Goal: Use online tool/utility: Utilize a website feature to perform a specific function

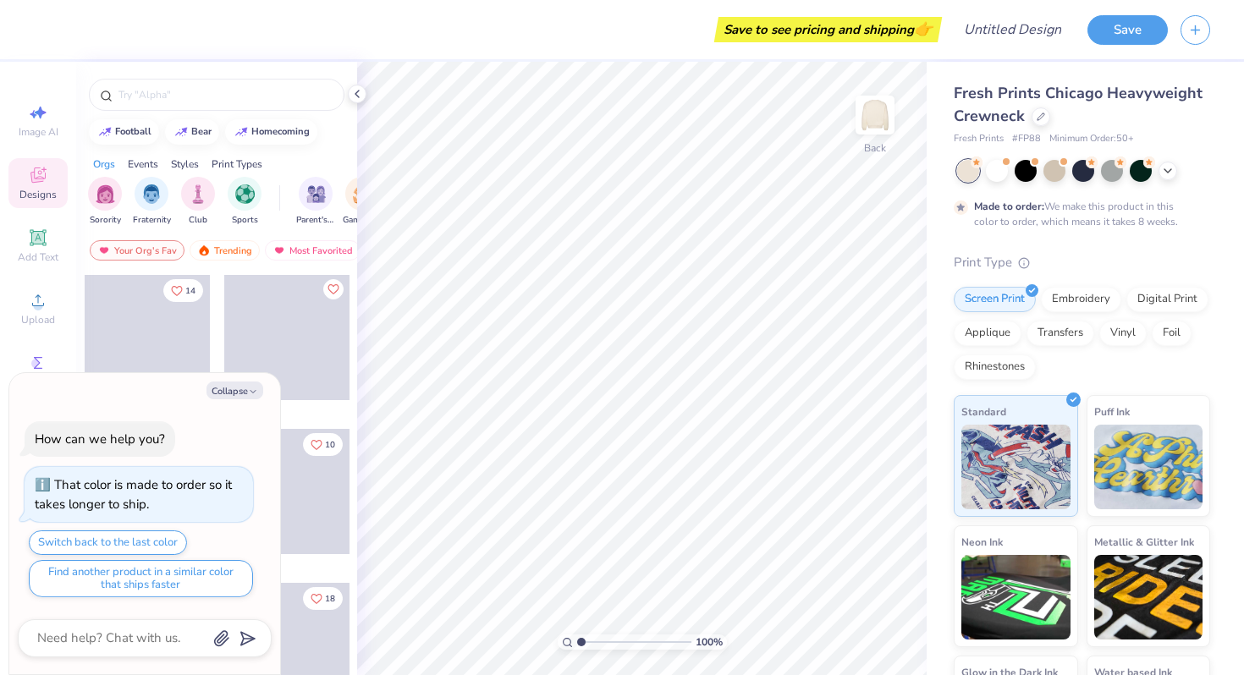
click at [245, 403] on div "Collapse How can we help you? That color is made to order so it takes longer to…" at bounding box center [144, 524] width 271 height 302
click at [244, 382] on button "Collapse" at bounding box center [234, 391] width 57 height 18
type textarea "x"
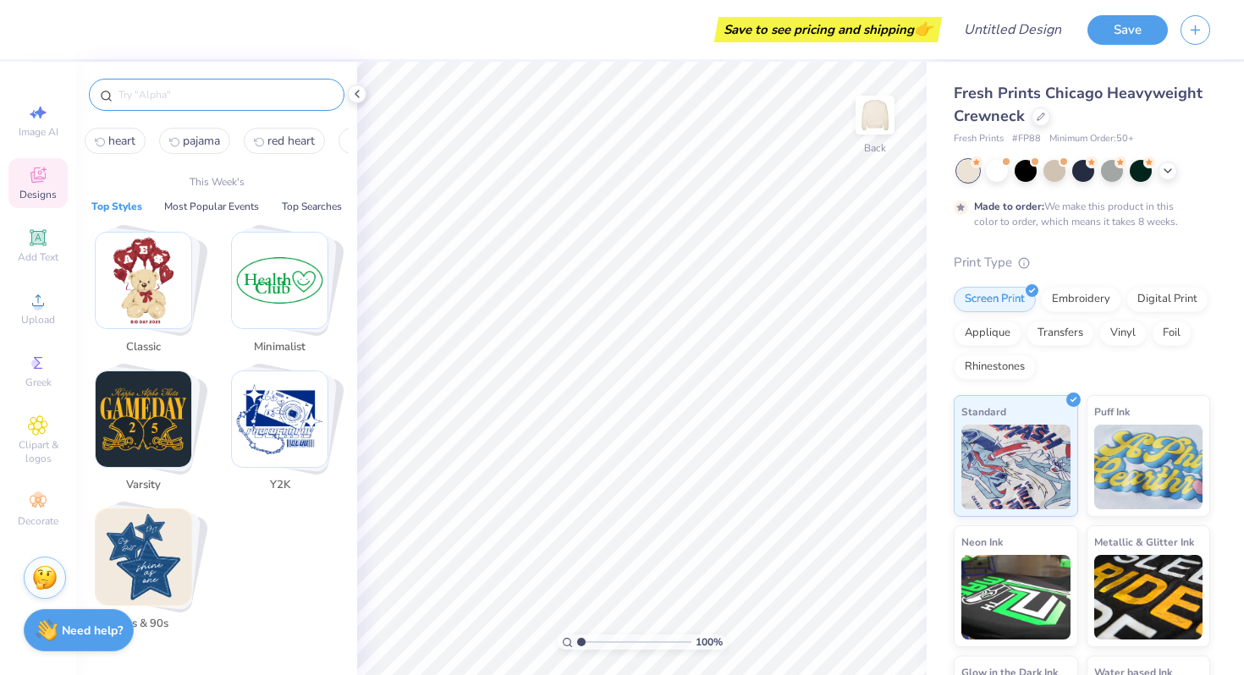
click at [226, 92] on input "text" at bounding box center [225, 94] width 217 height 17
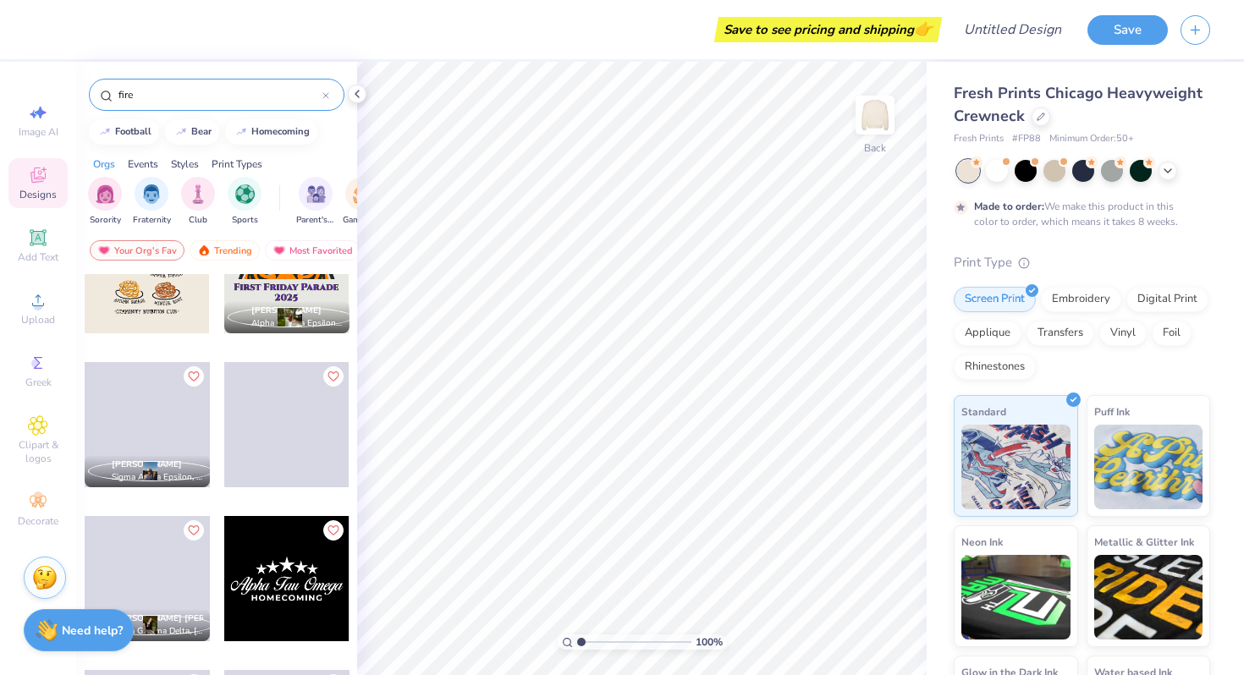
scroll to position [2532, 0]
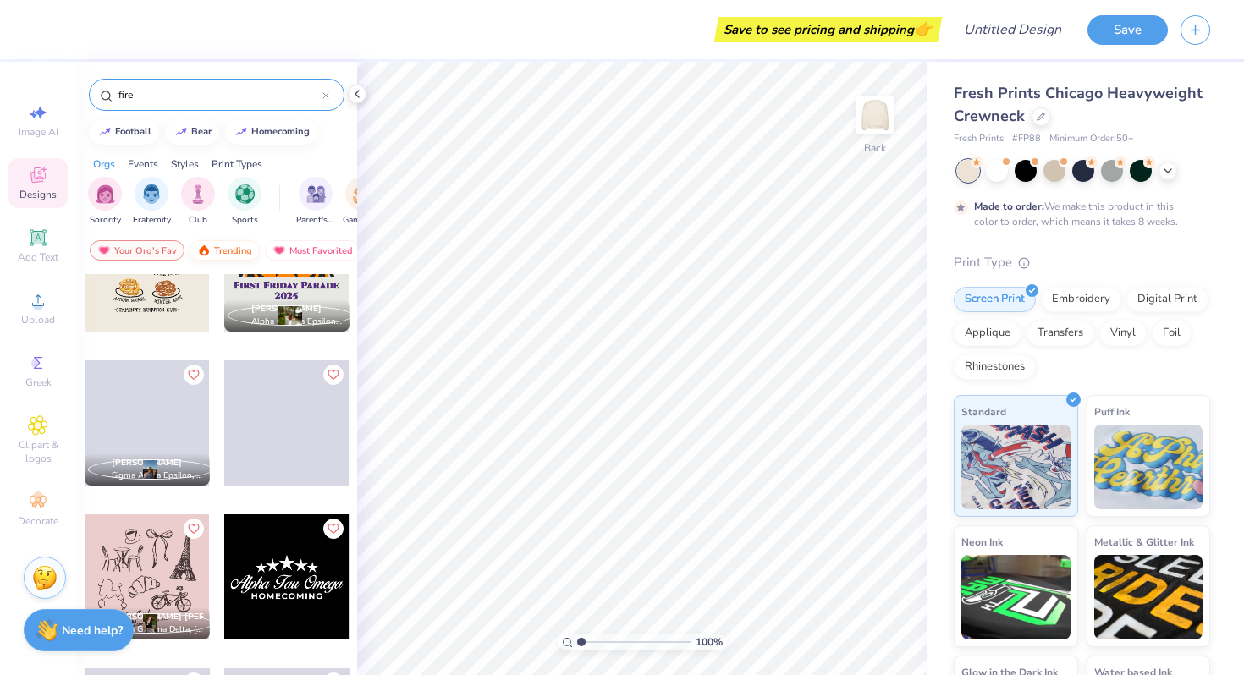
click at [221, 249] on div "Trending" at bounding box center [224, 250] width 70 height 20
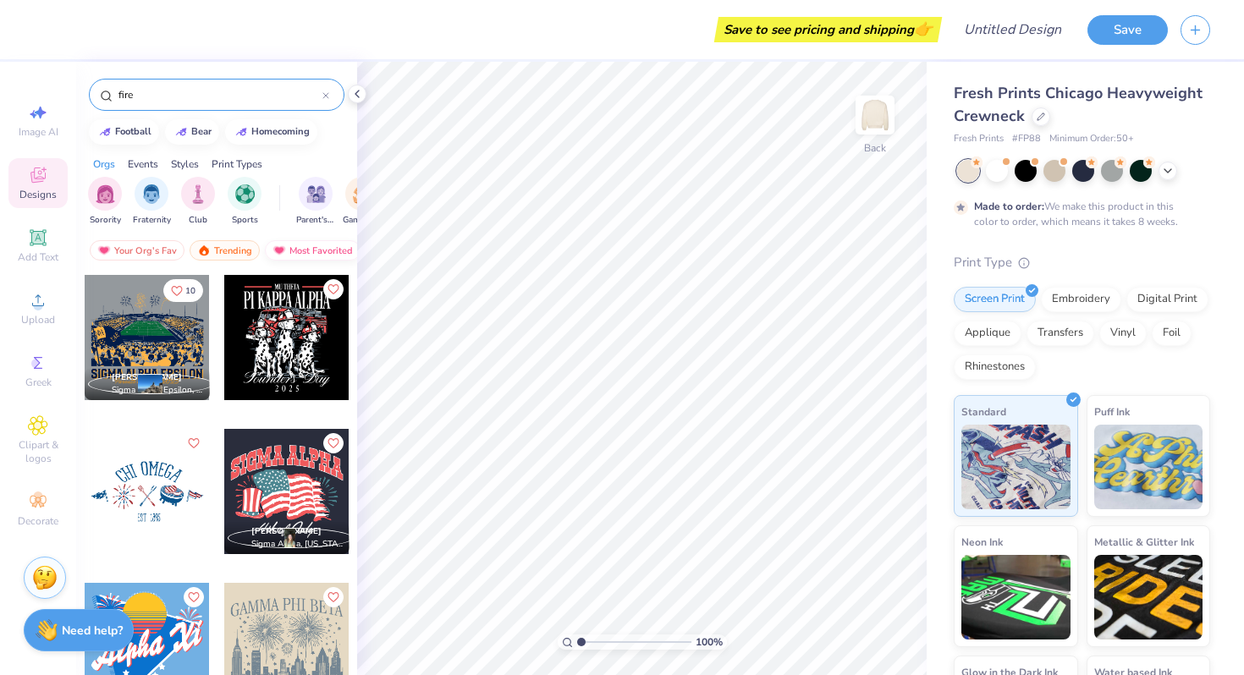
click at [278, 245] on img at bounding box center [279, 250] width 14 height 12
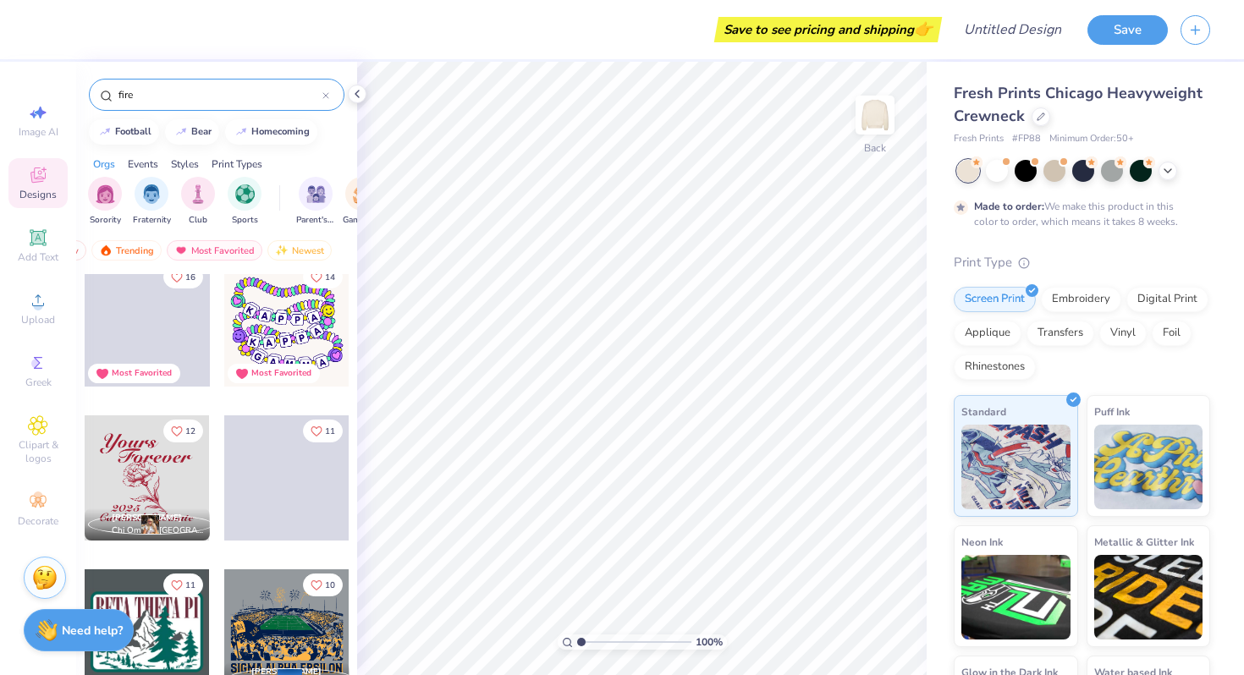
scroll to position [16, 0]
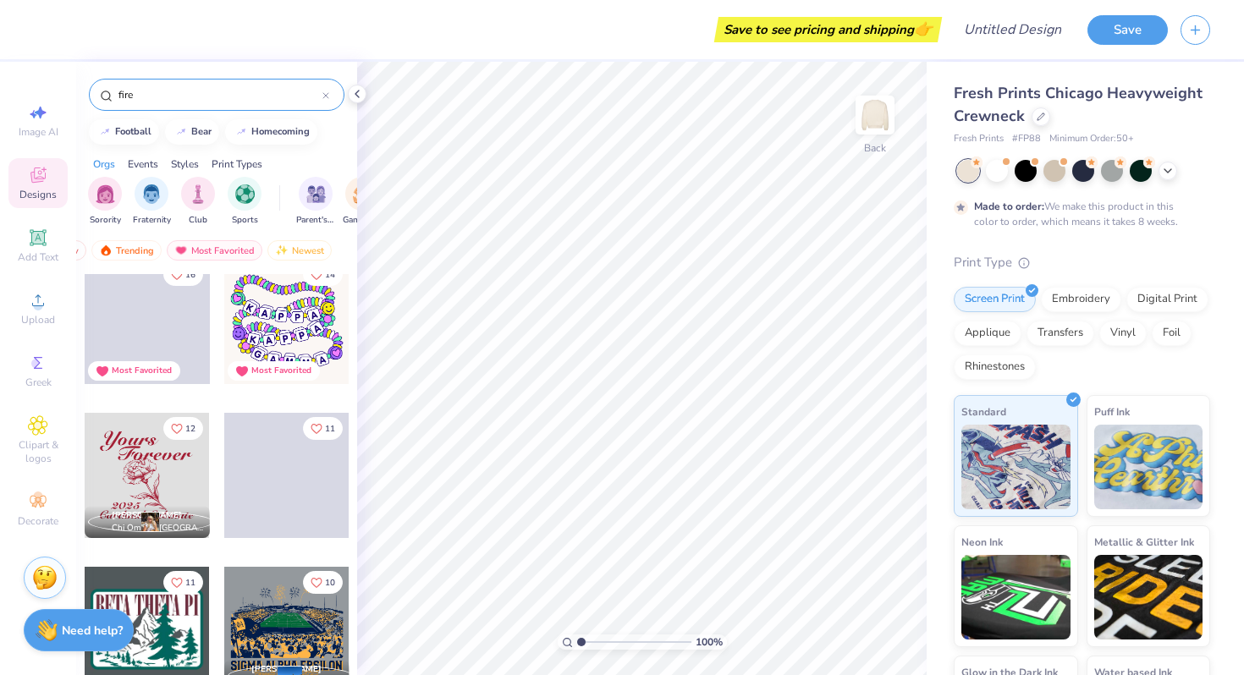
click at [174, 91] on input "fire" at bounding box center [220, 94] width 206 height 17
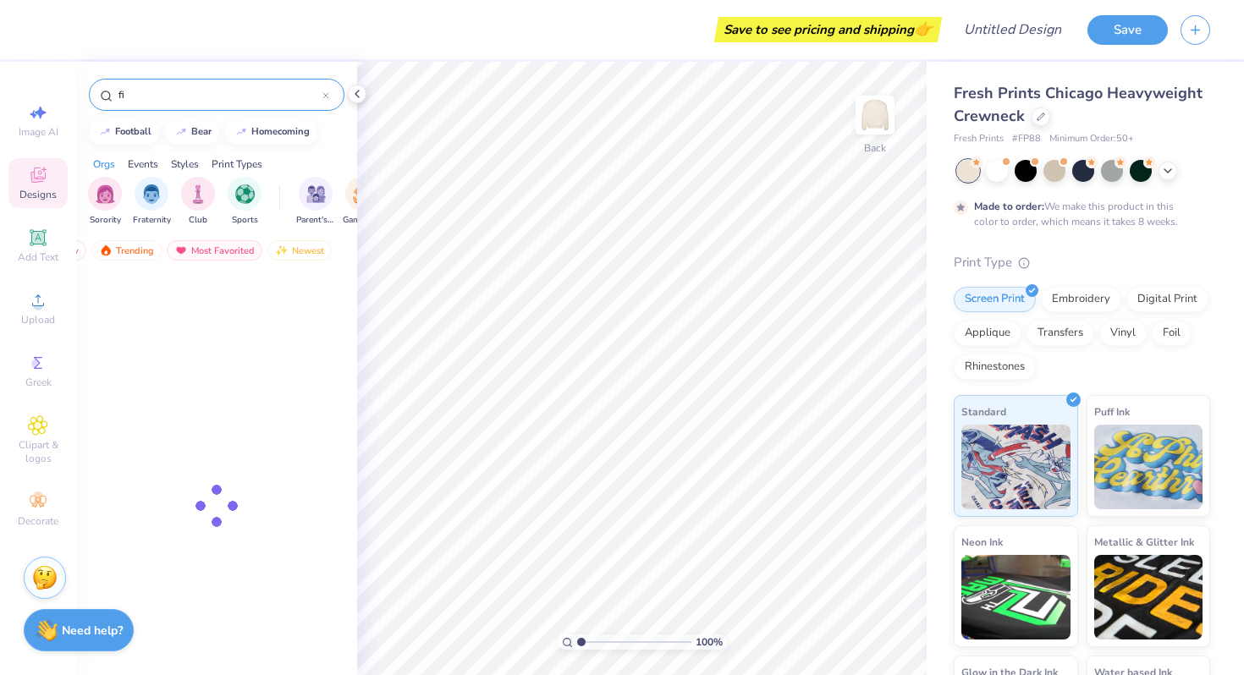
type input "f"
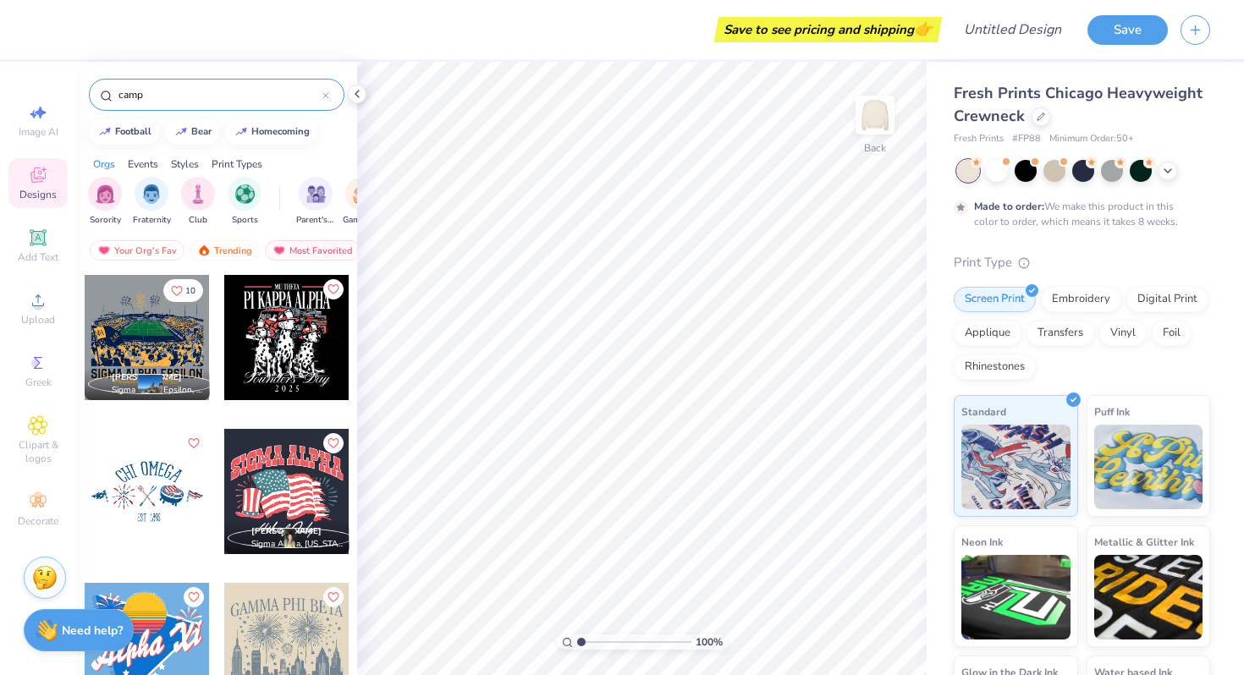
type input "camp"
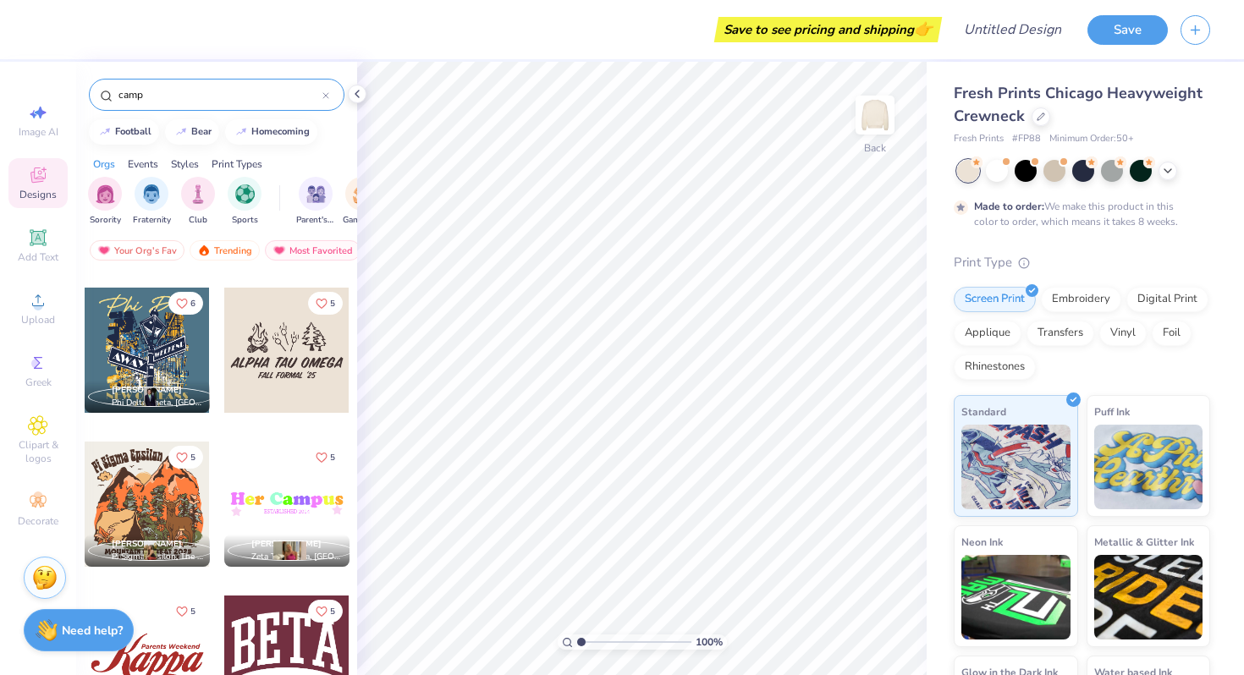
scroll to position [5517, 0]
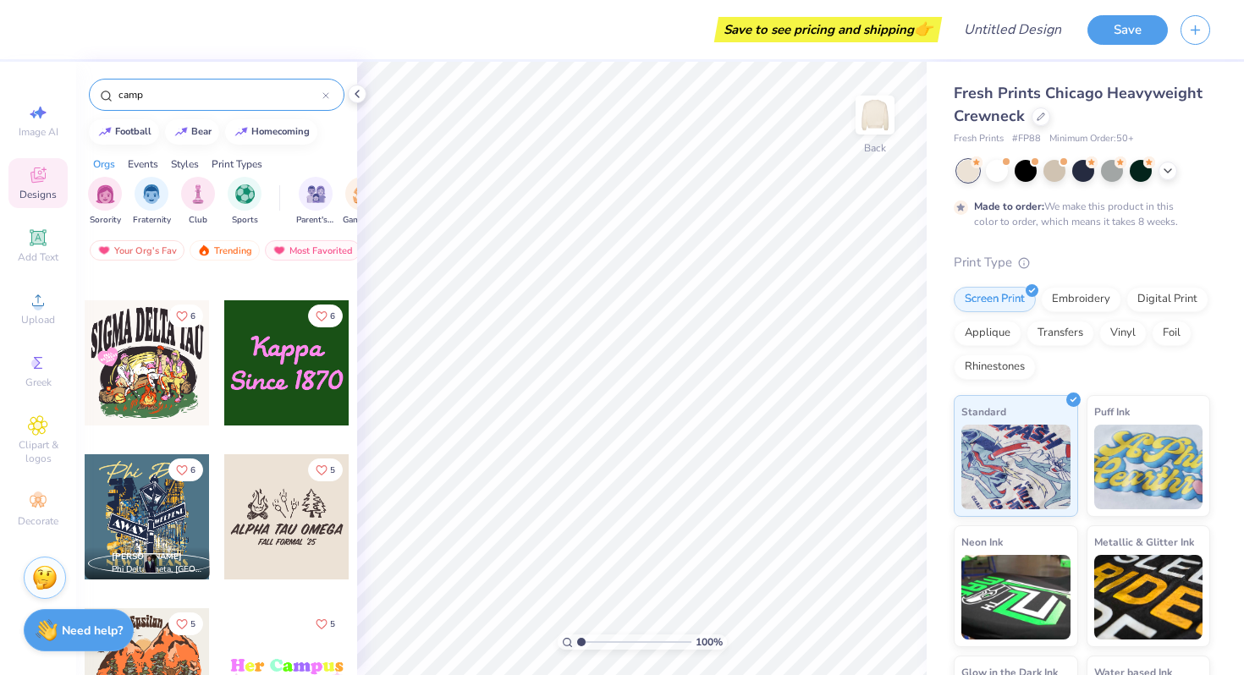
click at [167, 400] on div at bounding box center [147, 362] width 125 height 125
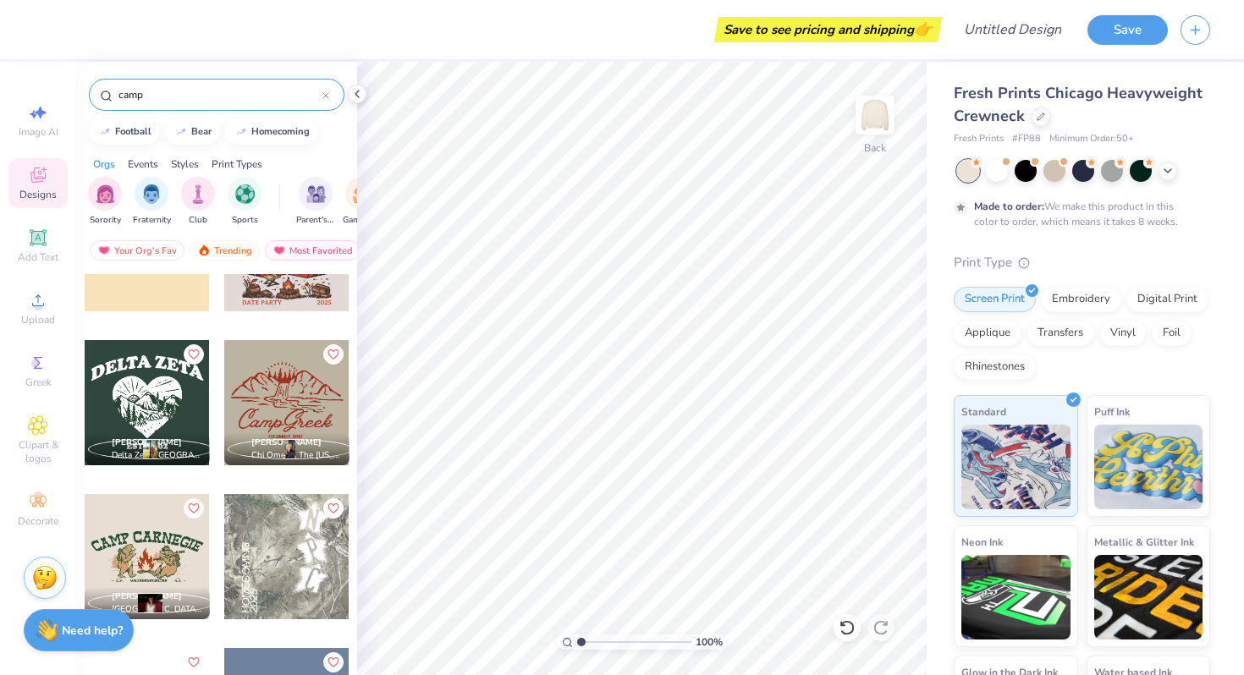
scroll to position [7019, 0]
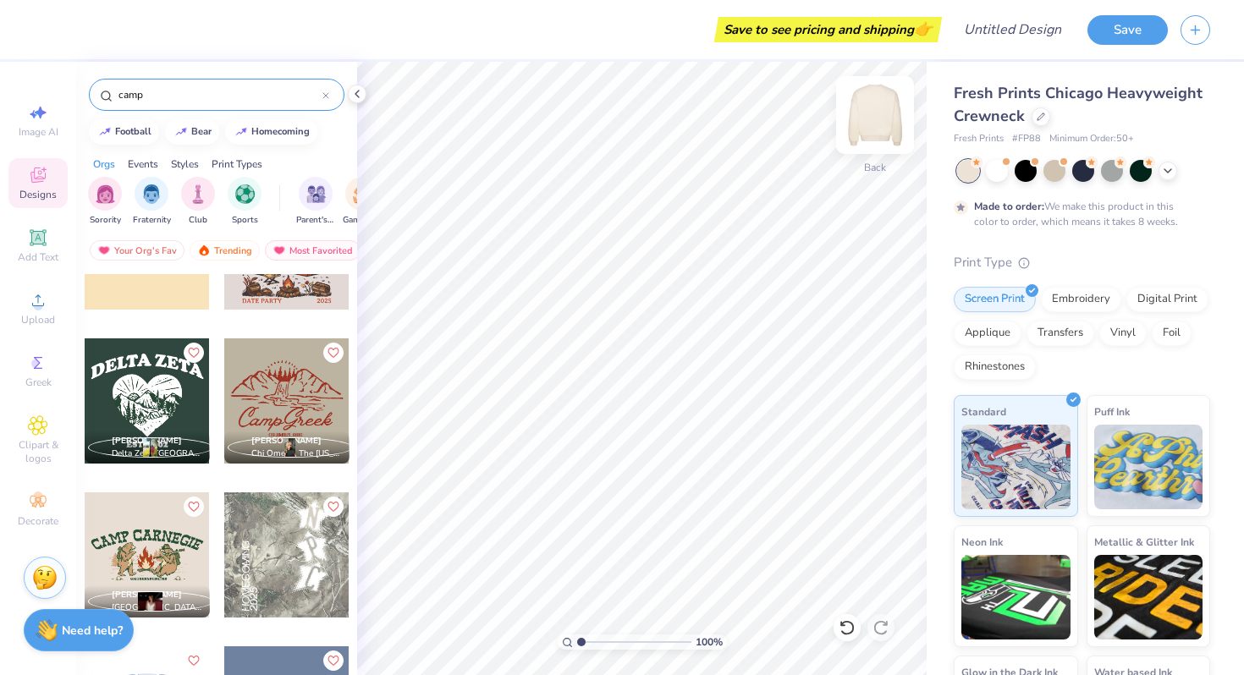
click at [872, 113] on img at bounding box center [875, 115] width 68 height 68
click at [878, 110] on img at bounding box center [875, 115] width 68 height 68
click at [118, 561] on div at bounding box center [147, 554] width 125 height 125
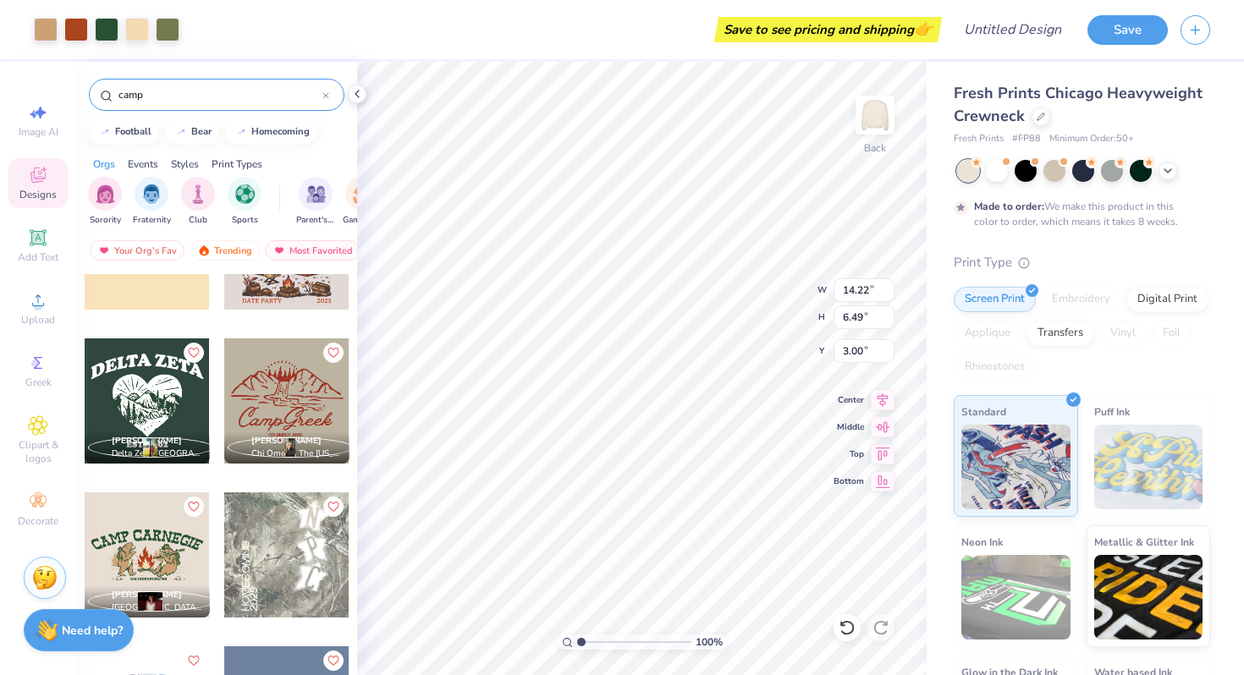
type input "14.22"
type input "6.49"
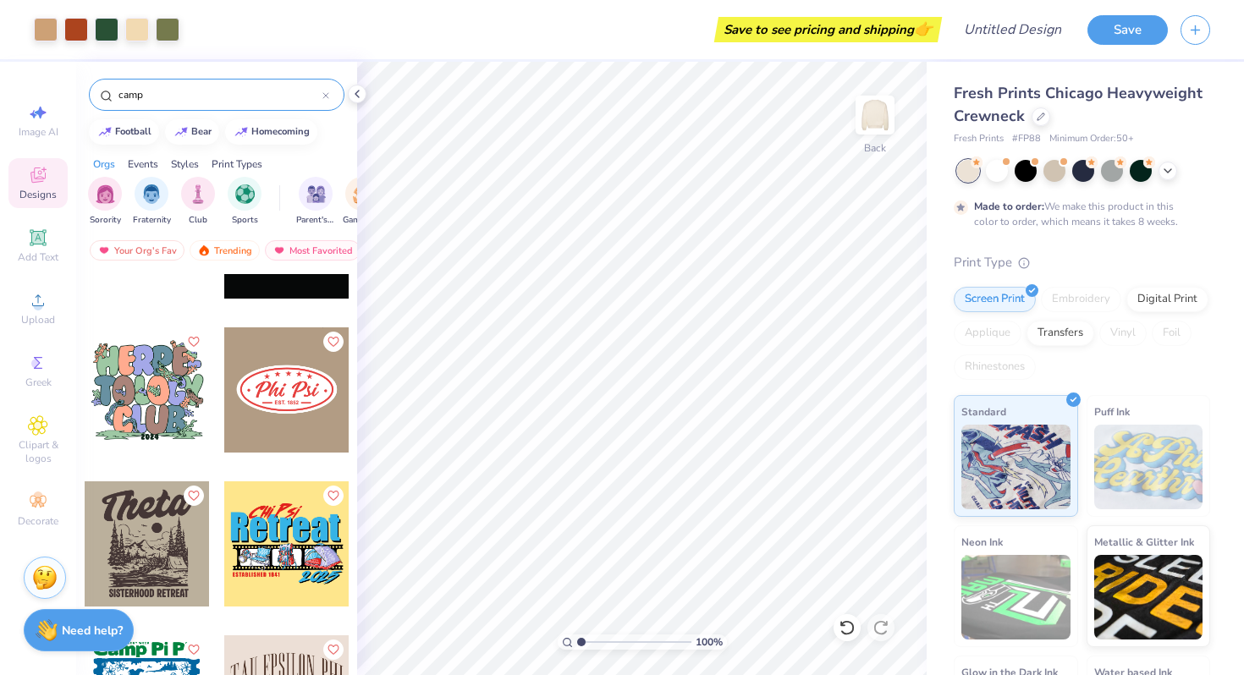
scroll to position [12629, 0]
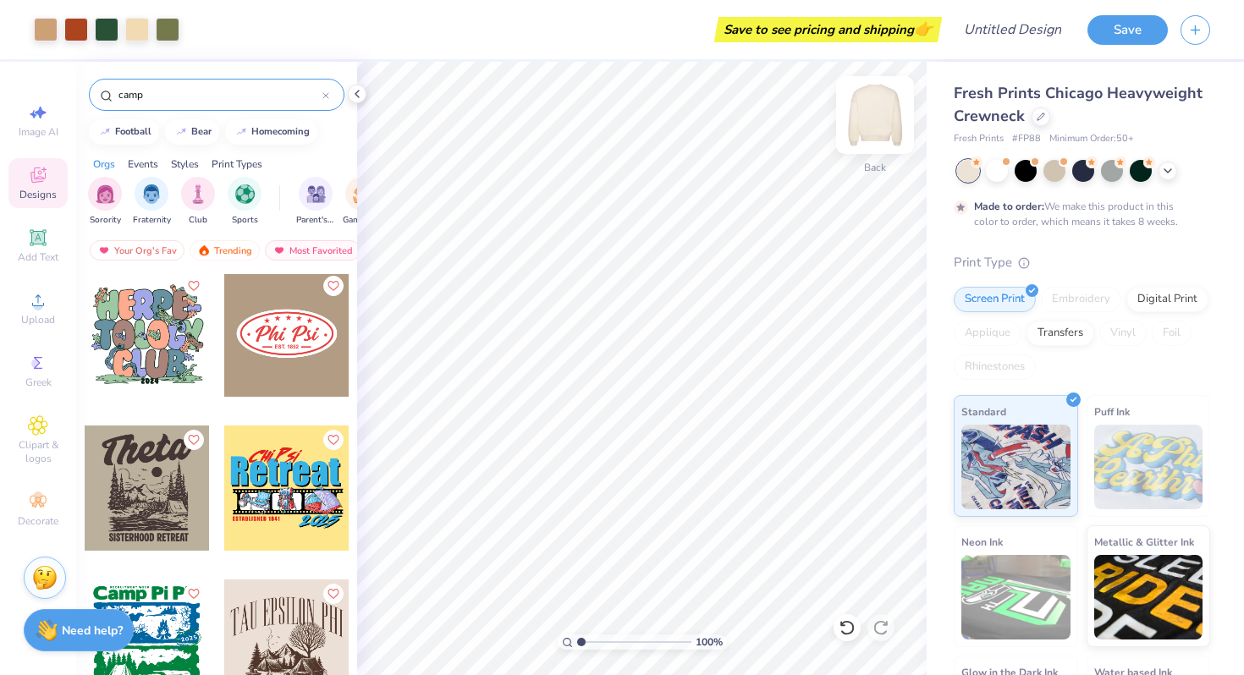
click at [854, 124] on img at bounding box center [875, 115] width 68 height 68
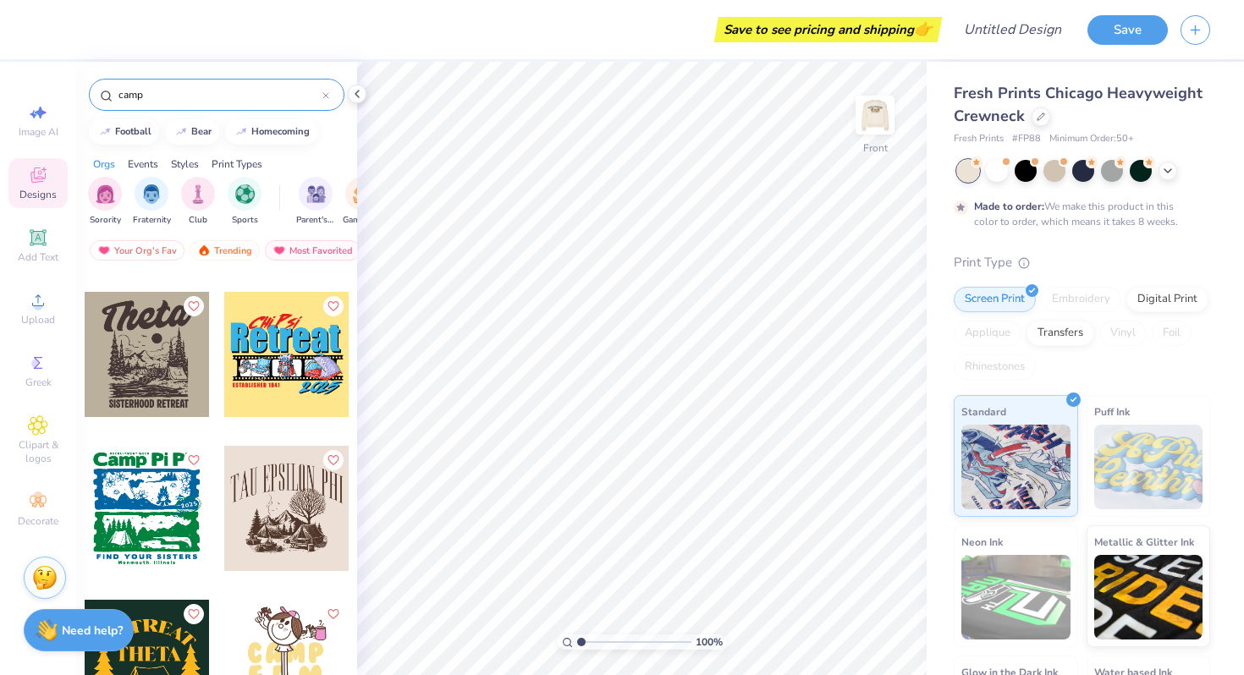
scroll to position [12764, 0]
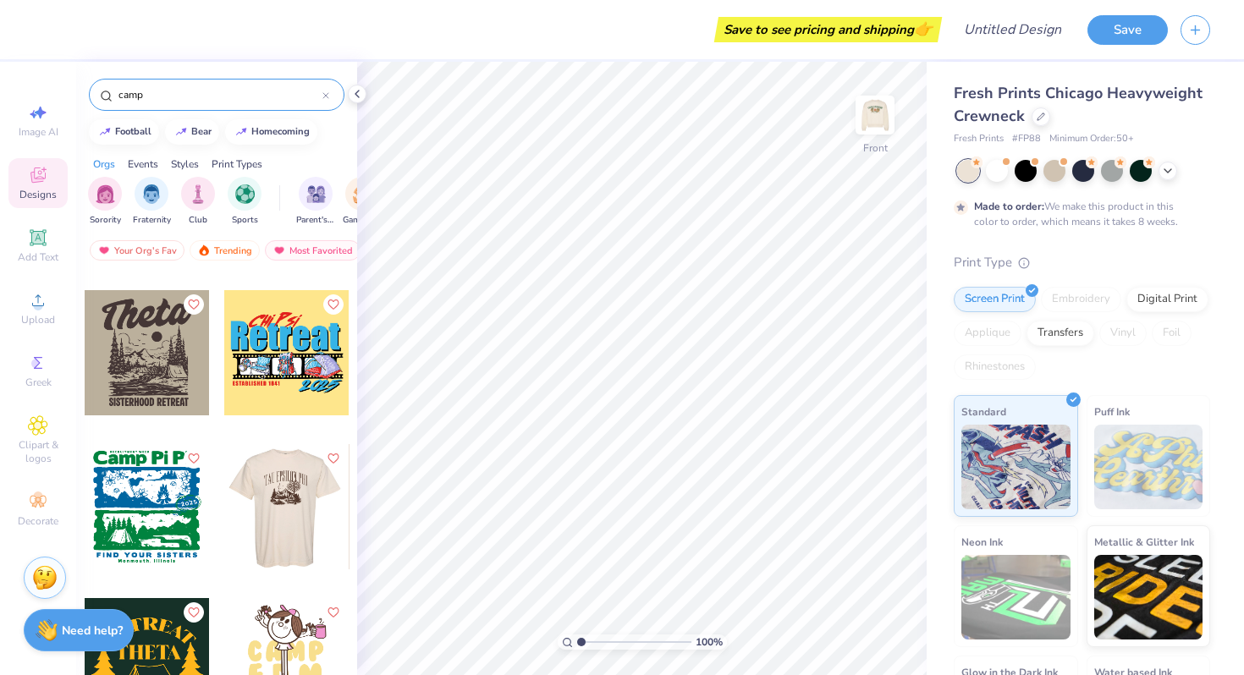
click at [306, 506] on div at bounding box center [287, 506] width 376 height 125
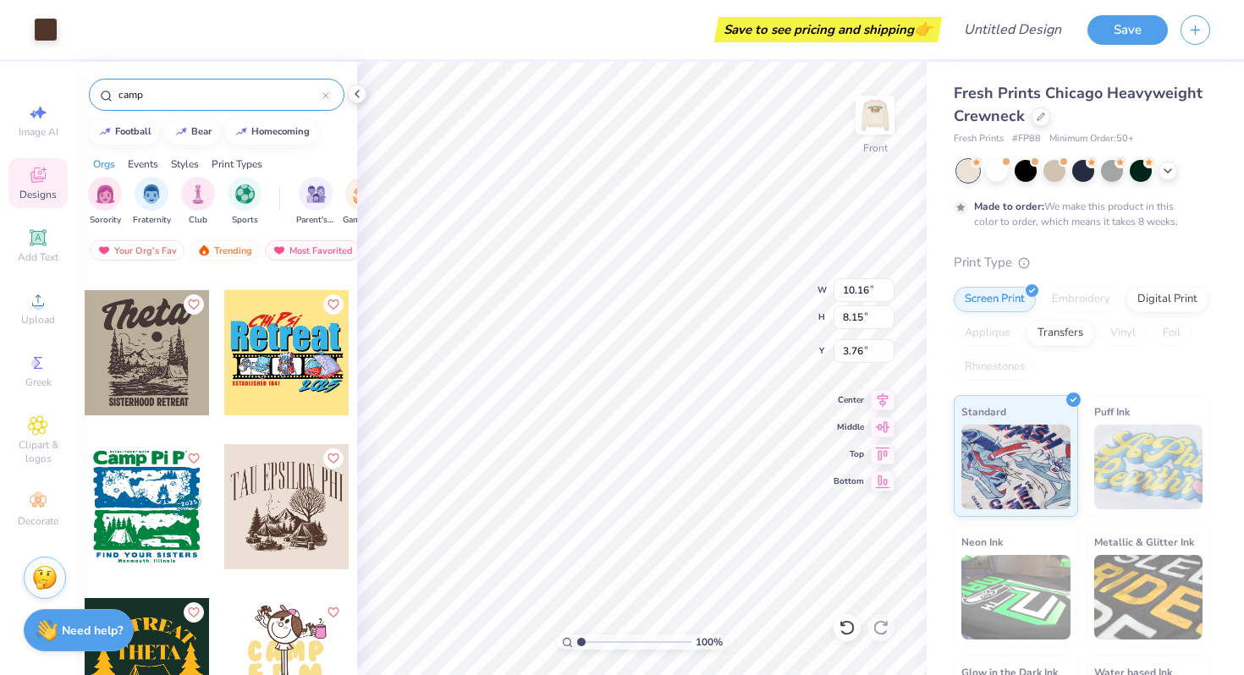
type input "3.76"
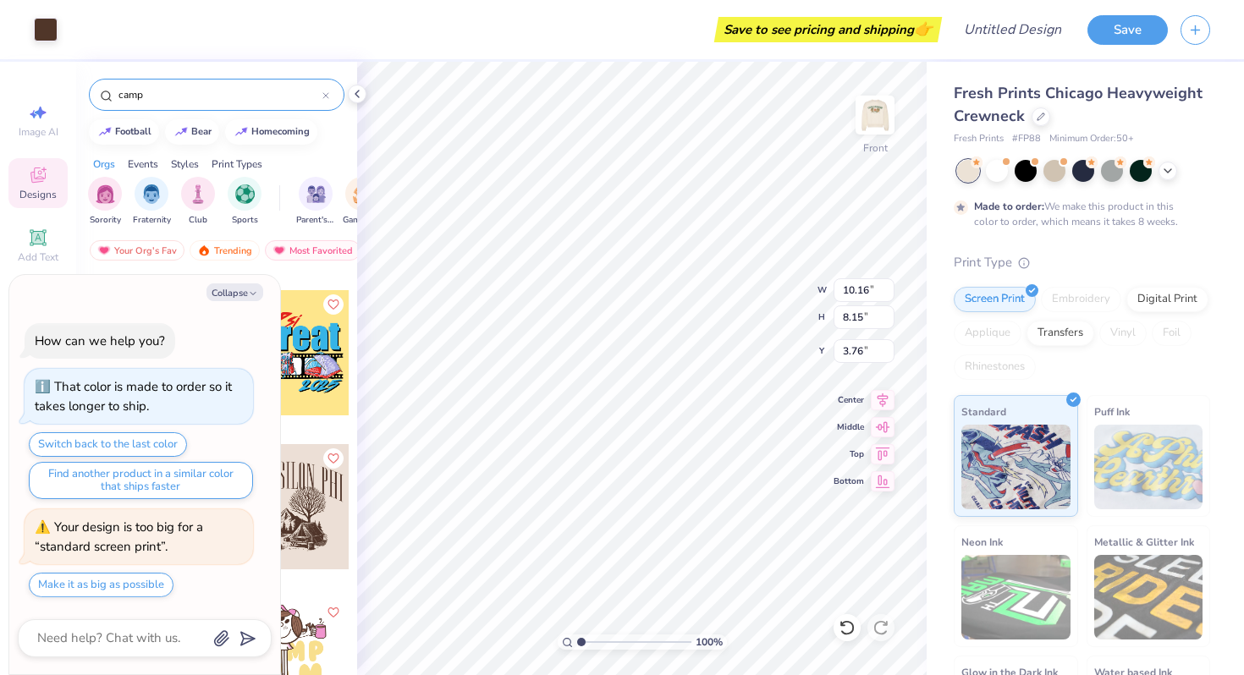
type textarea "x"
type input "3.91"
type textarea "x"
type input "10.36"
type input "8.31"
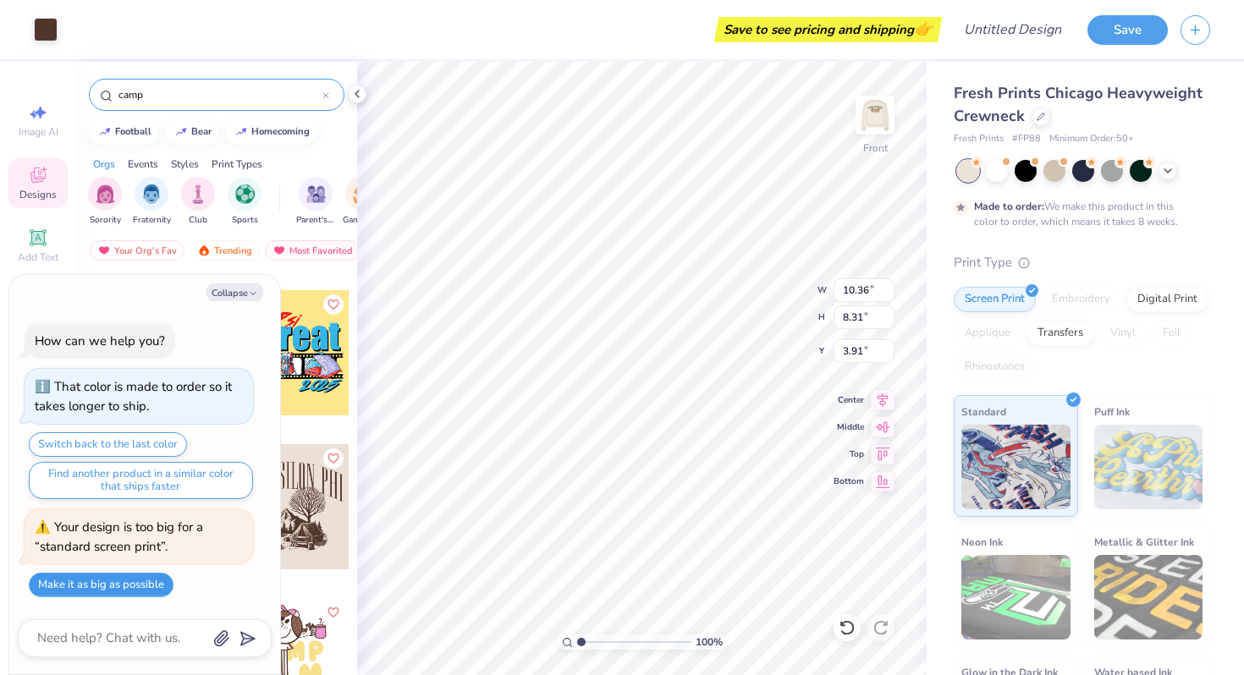
click at [91, 582] on button "Make it as big as possible" at bounding box center [101, 585] width 145 height 25
type textarea "x"
type input "15.00"
type input "12.04"
type input "3.76"
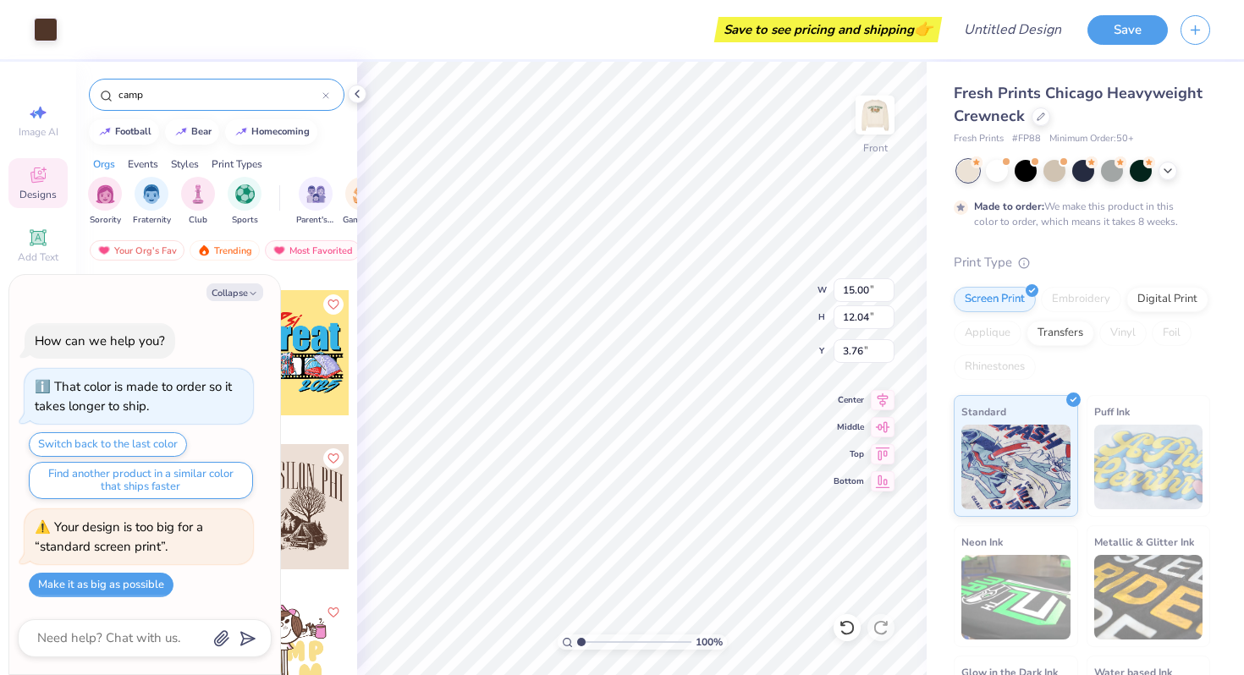
type textarea "x"
type input "1.38"
click at [585, 640] on input "range" at bounding box center [634, 641] width 114 height 15
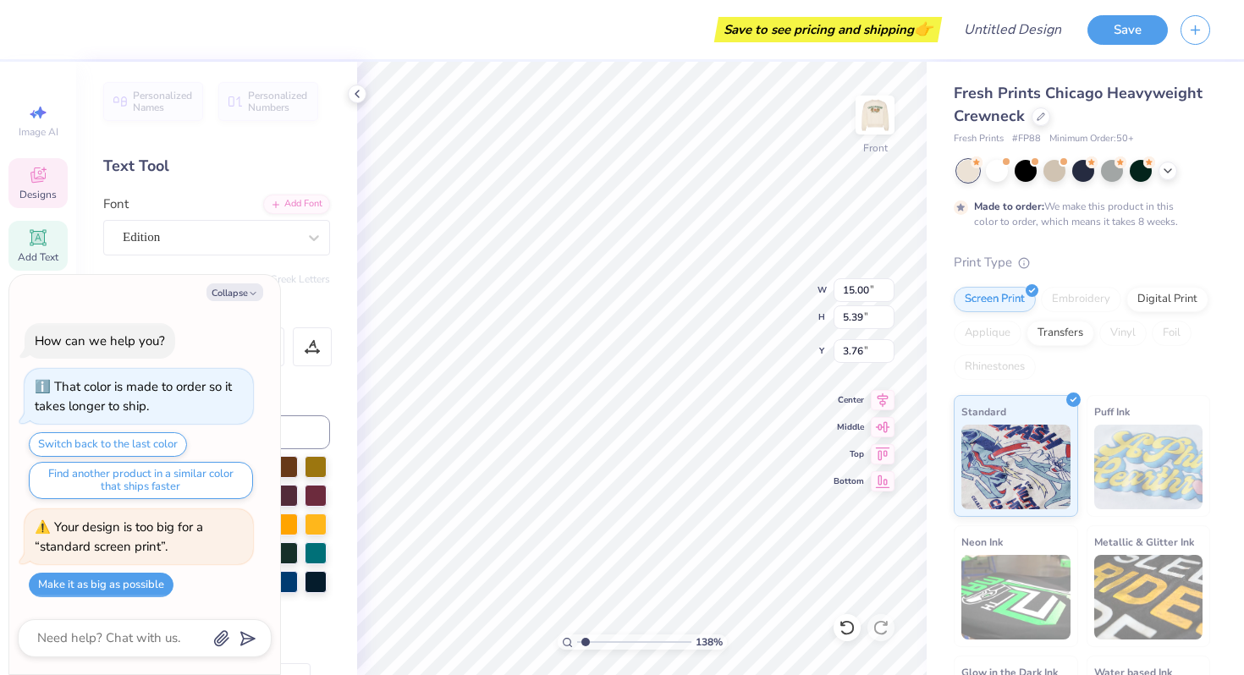
scroll to position [0, 5]
type textarea "x"
type textarea "TA"
type textarea "x"
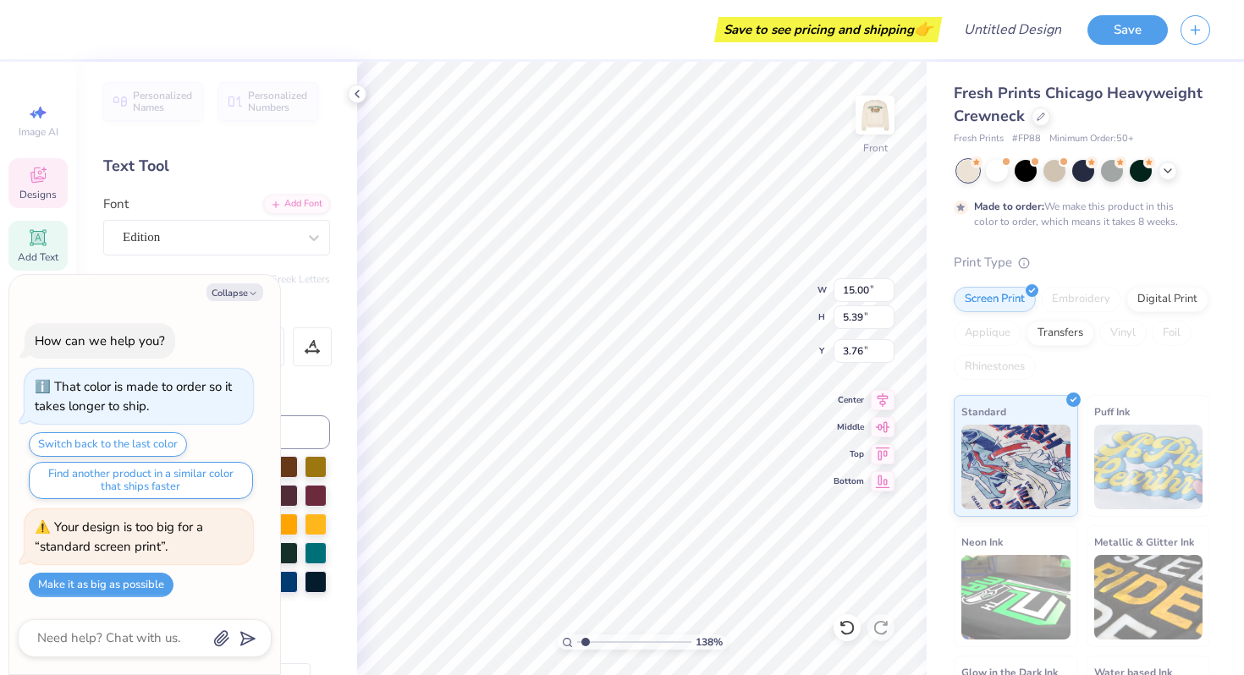
type textarea "T"
type textarea "x"
type textarea "S"
type textarea "x"
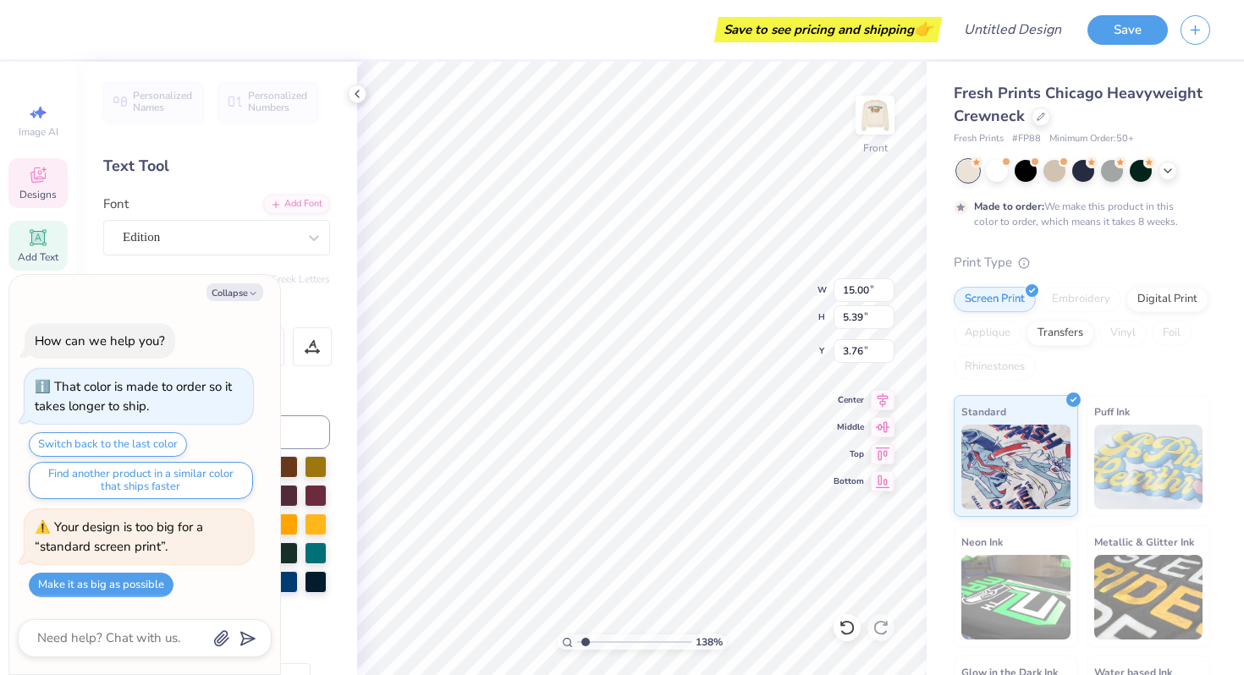
type textarea "SD"
type textarea "x"
type textarea "SDT"
type textarea "x"
type textarea "SDT"
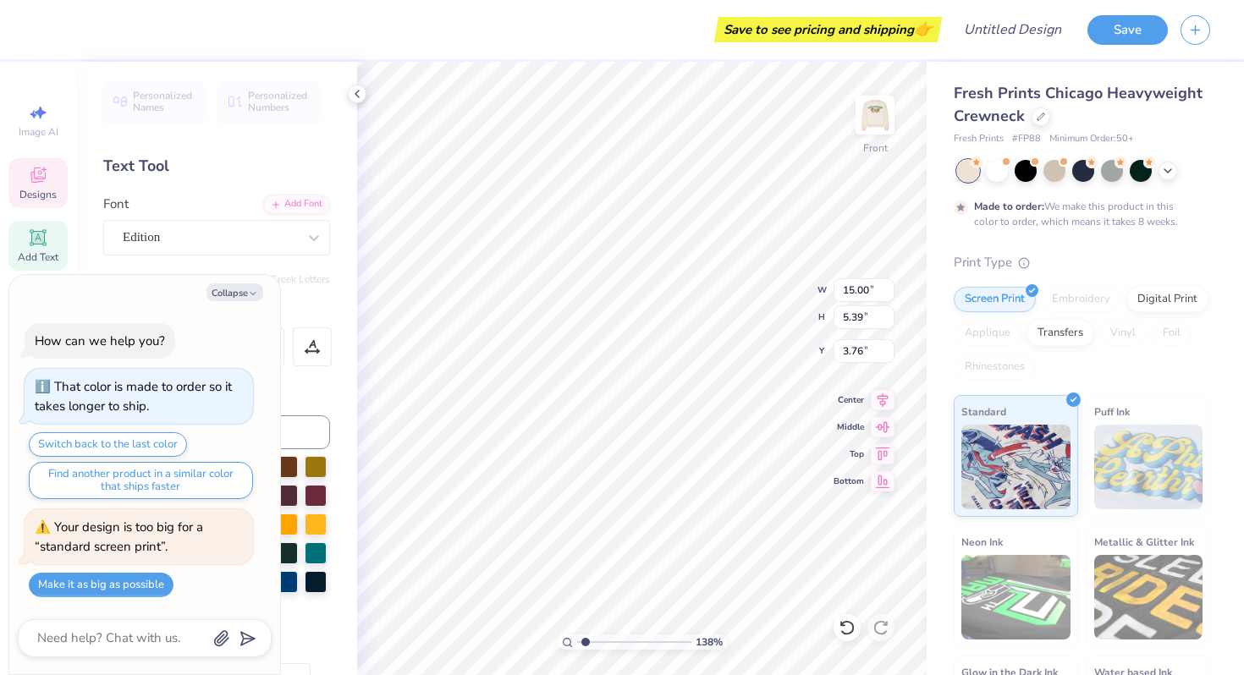
type textarea "x"
type textarea "SDT x"
type textarea "x"
type textarea "SDT x"
type textarea "x"
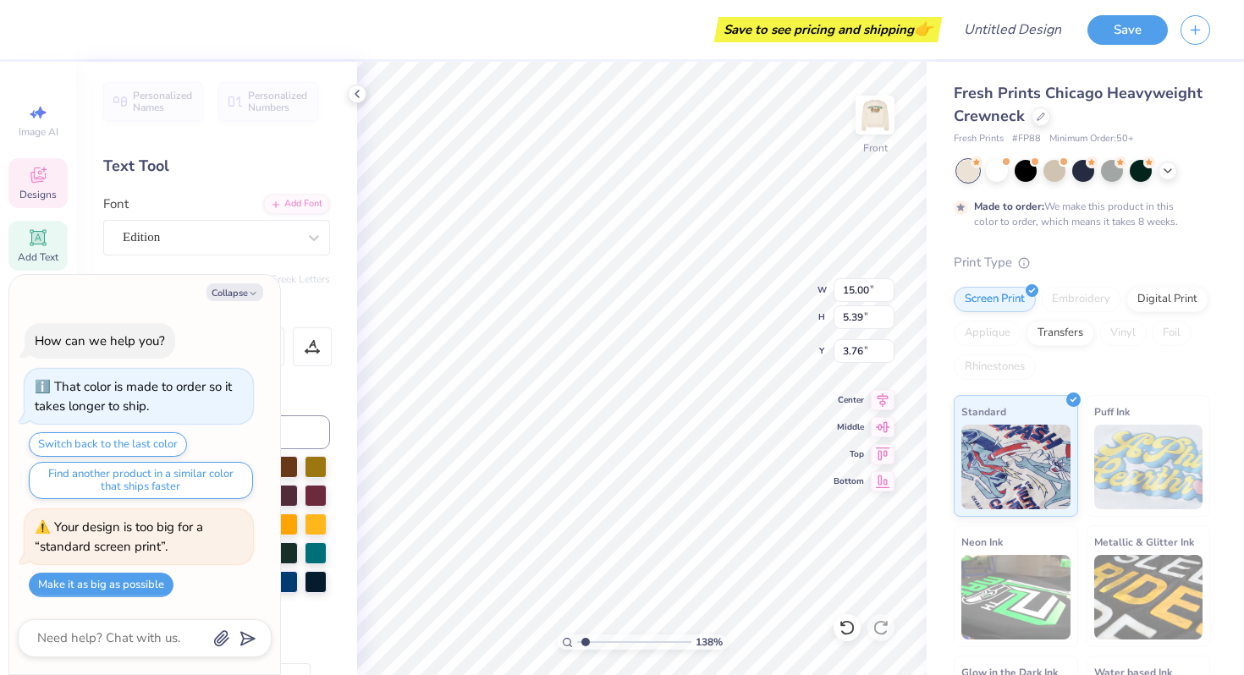
type textarea "SDT x D"
type textarea "x"
type textarea "SDT x DC"
type textarea "x"
type textarea "SDT x D"
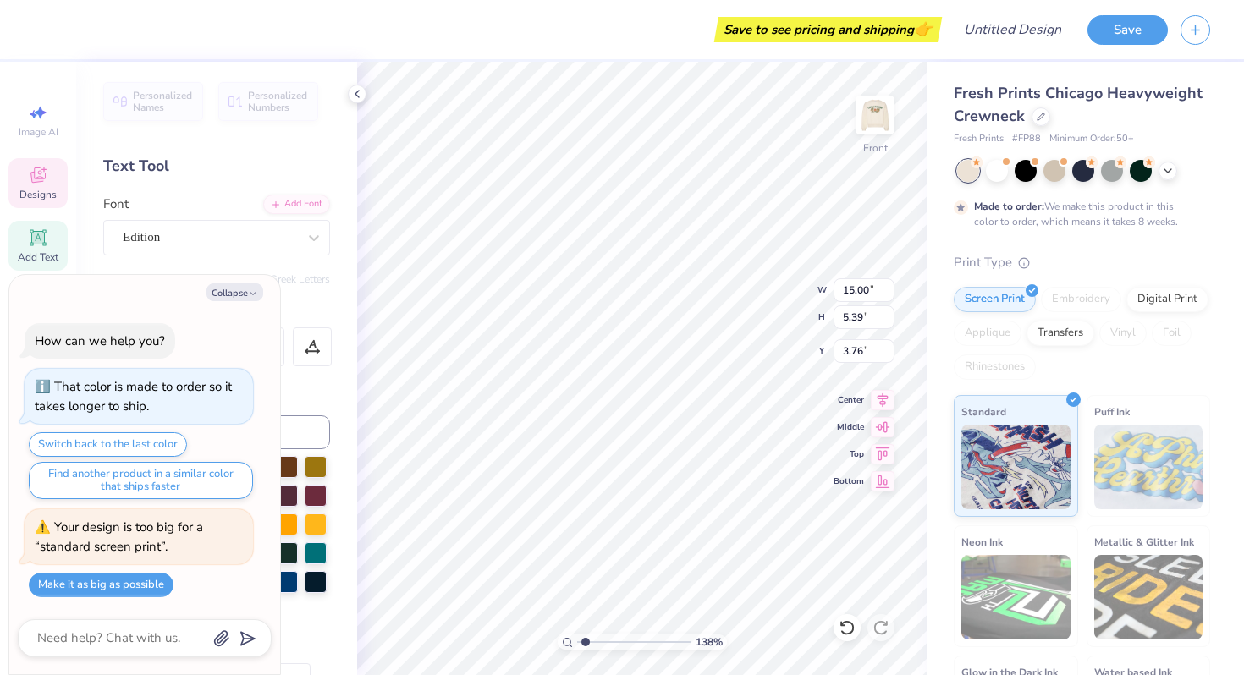
type textarea "x"
type textarea "SDT x DX"
type textarea "x"
type textarea "TAU"
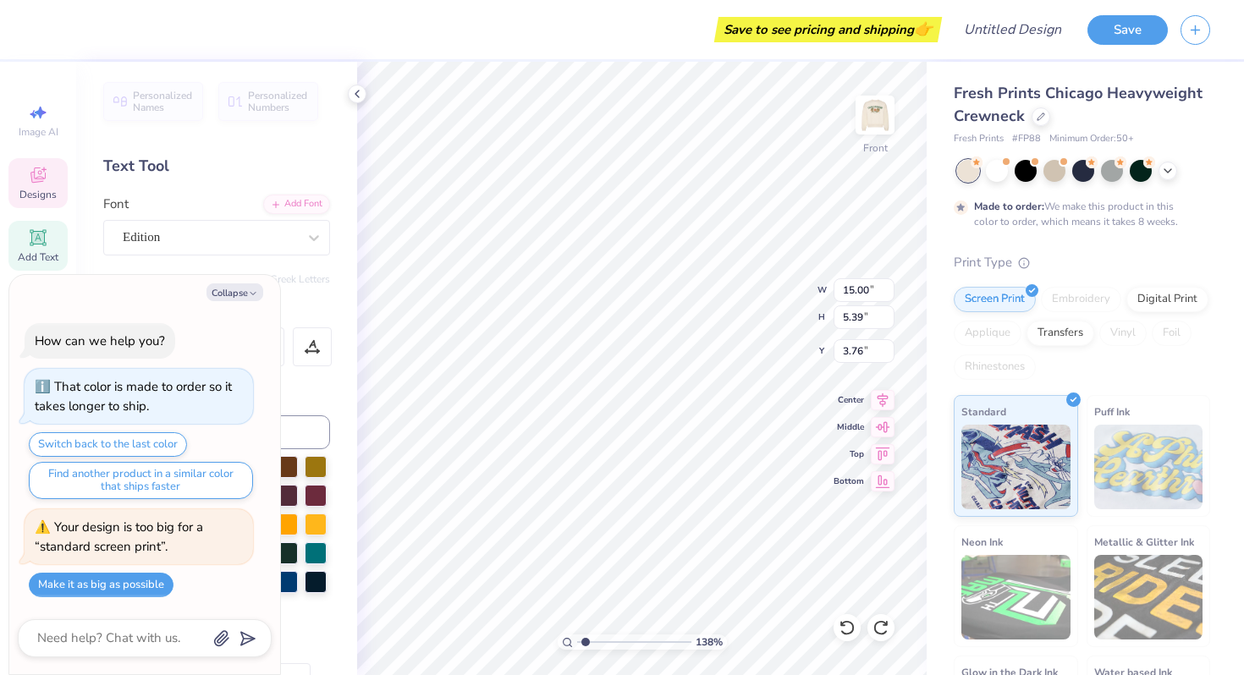
scroll to position [0, 0]
type textarea "x"
type textarea "TA"
type textarea "x"
type textarea "T"
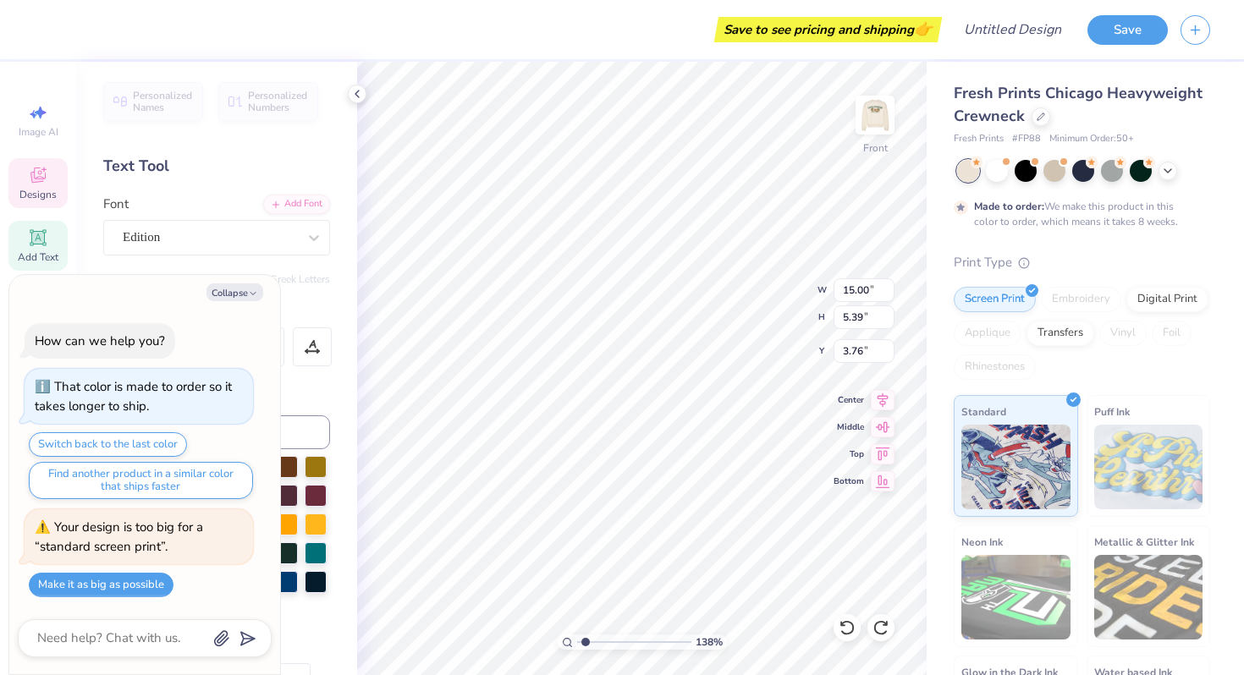
type textarea "x"
type textarea "S"
type textarea "x"
type textarea "Si"
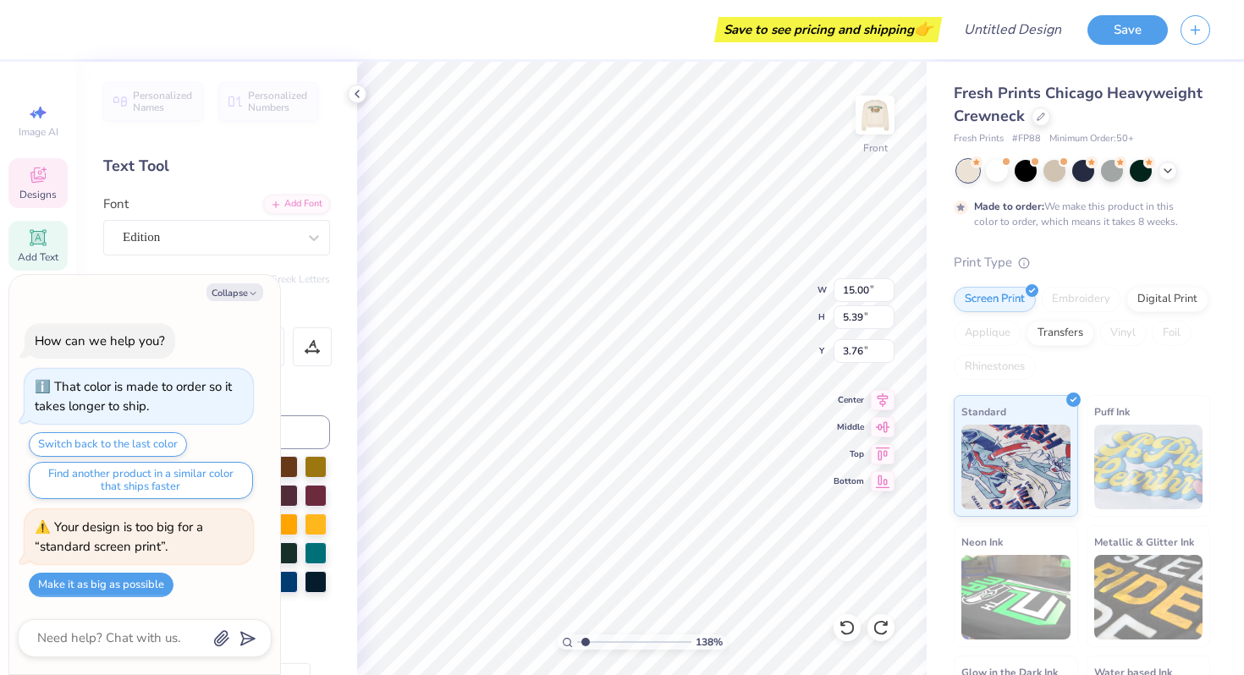
type textarea "x"
type textarea "Sig"
type textarea "x"
type textarea "SigD"
type textarea "x"
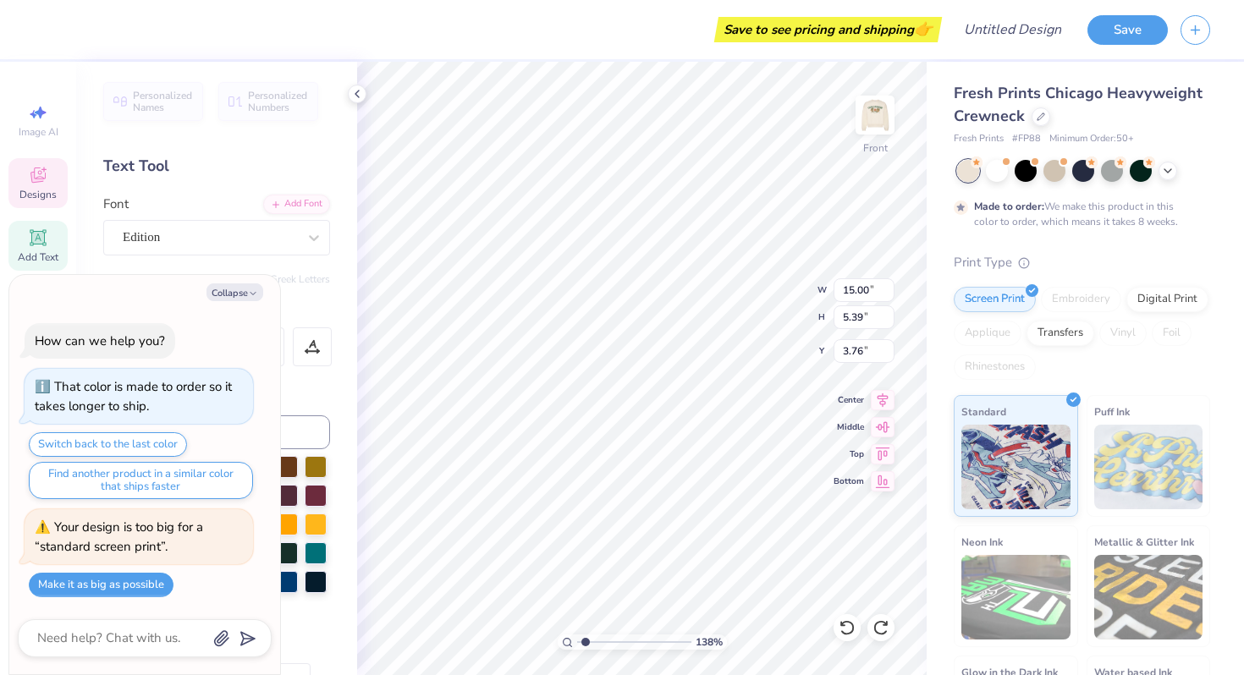
type textarea "SigDe"
type textarea "x"
type textarea "[PERSON_NAME]"
type textarea "x"
type textarea "SigDelt"
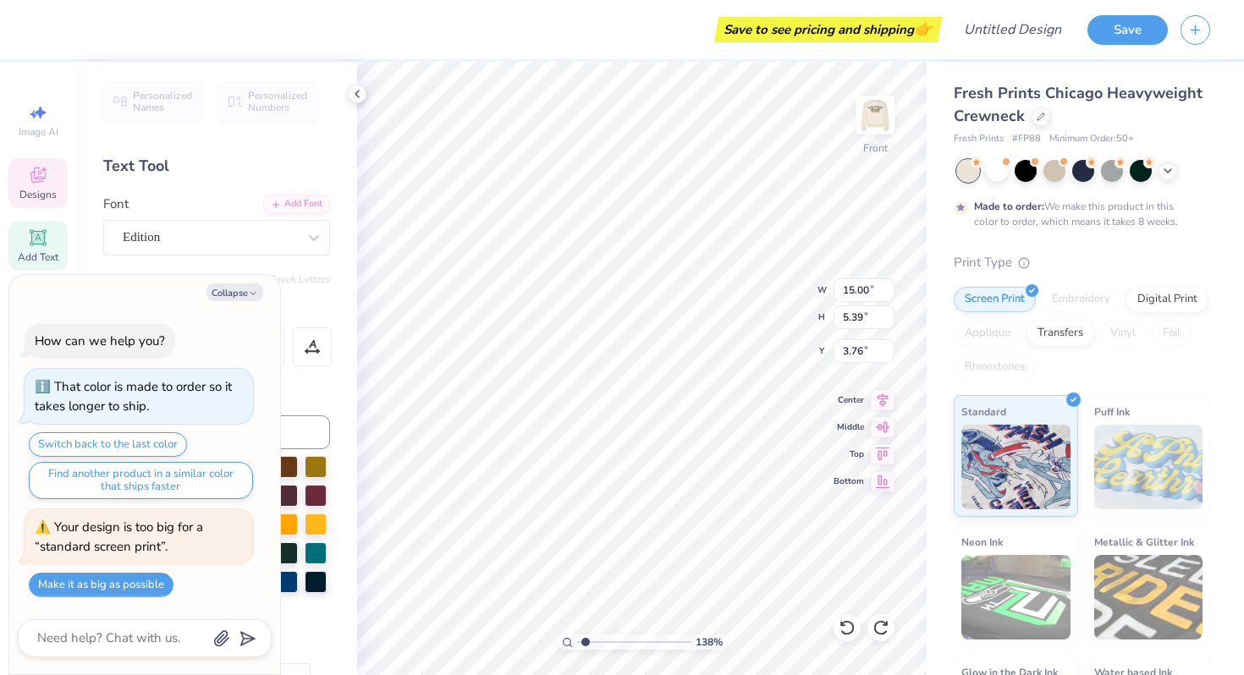
type textarea "x"
type textarea "SigDelt"
type textarea "x"
type textarea "SigDelt x"
type textarea "x"
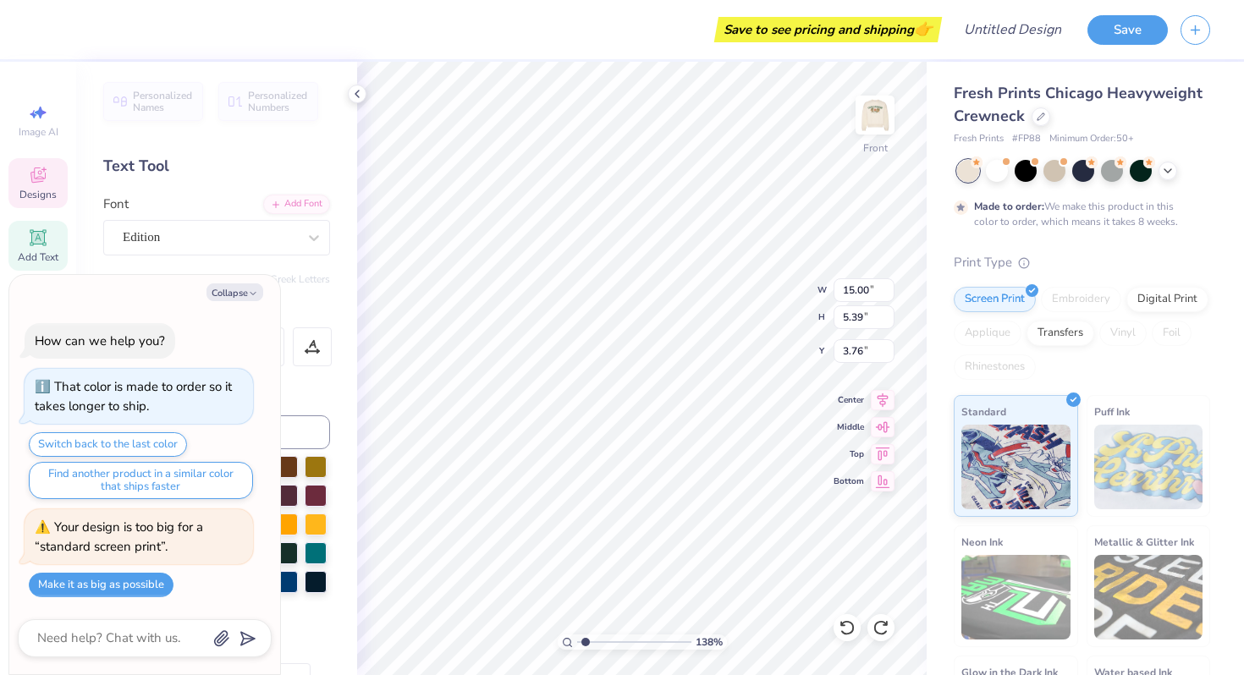
type textarea "SigDelt x"
type textarea "x"
type textarea "SigDelt x D"
type textarea "x"
type textarea "SigDelt x De"
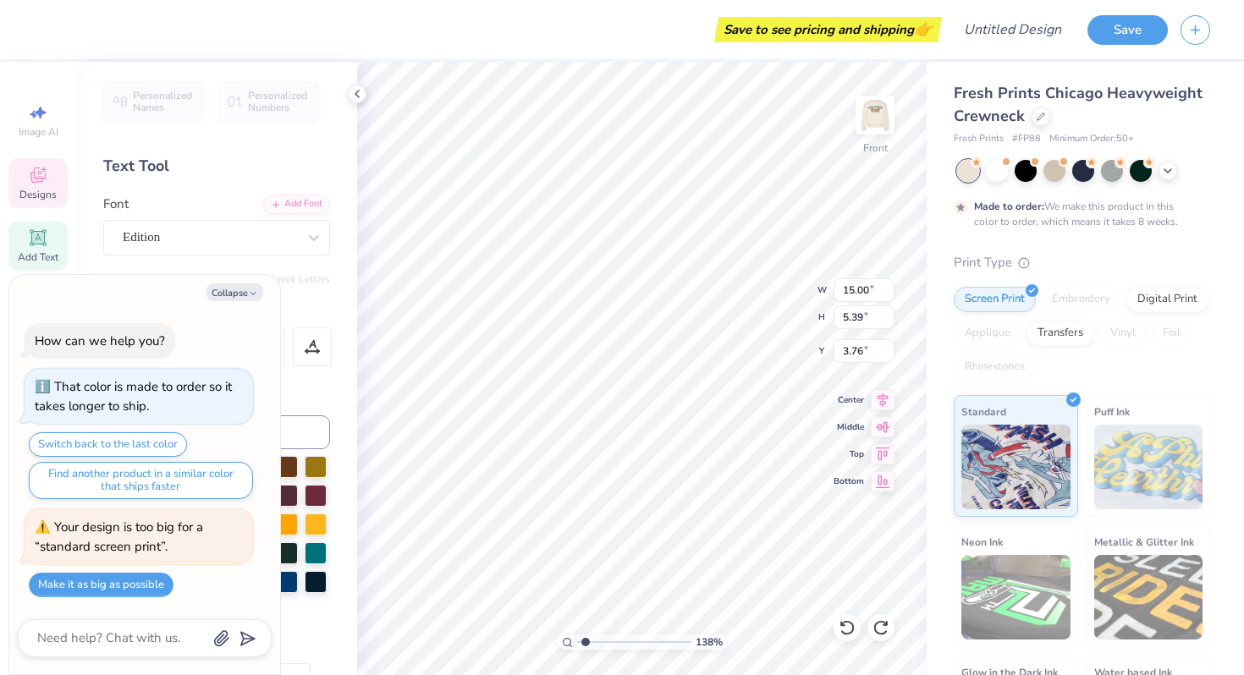
type textarea "x"
type textarea "SigDelt x Delt"
type textarea "x"
type textarea "SigDelt x Delta"
type textarea "x"
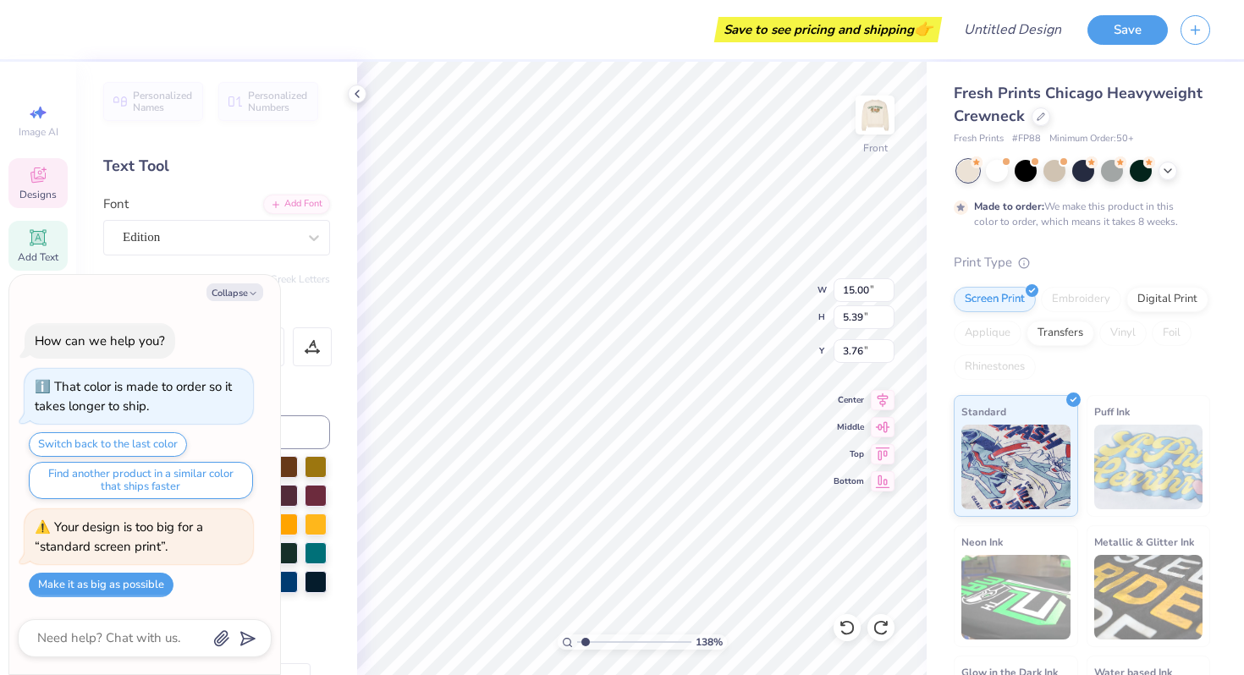
type textarea "SigDelt x Delta"
type textarea "x"
type textarea "SigDelt x Delta Ch"
type textarea "x"
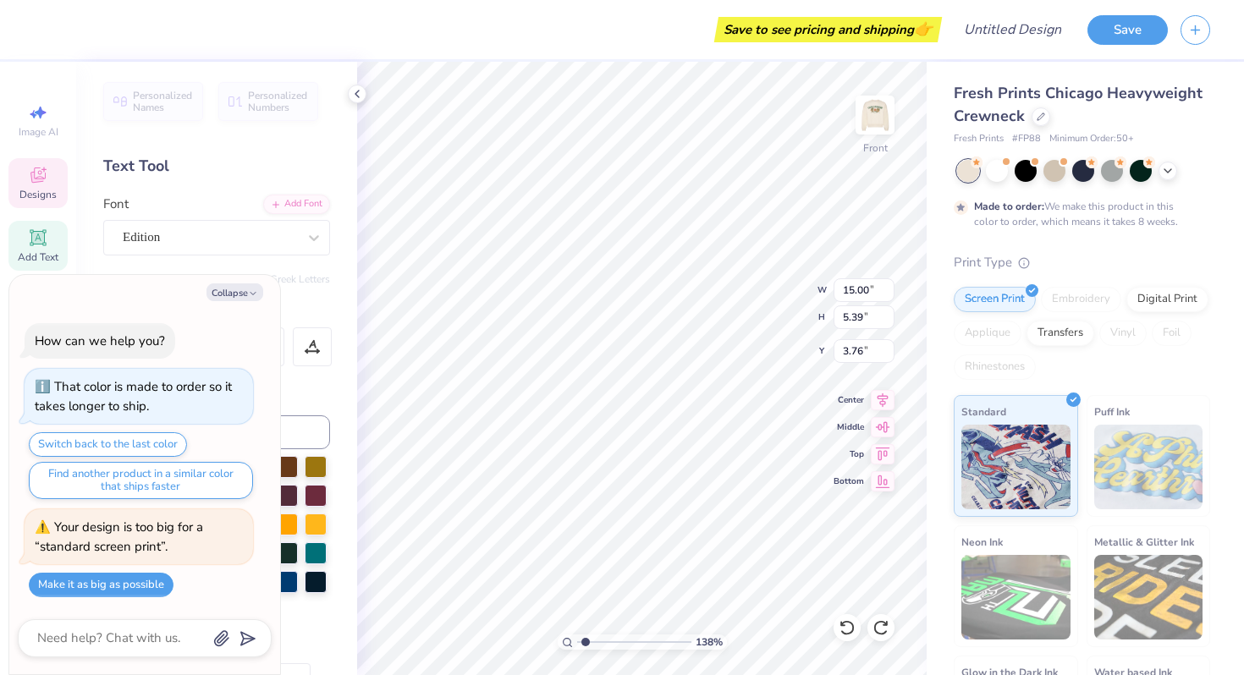
type textarea "SigDelt x Delta Chi"
type textarea "x"
drag, startPoint x: 584, startPoint y: 640, endPoint x: 561, endPoint y: 640, distance: 22.8
type input "1"
click at [577, 640] on input "range" at bounding box center [634, 641] width 114 height 15
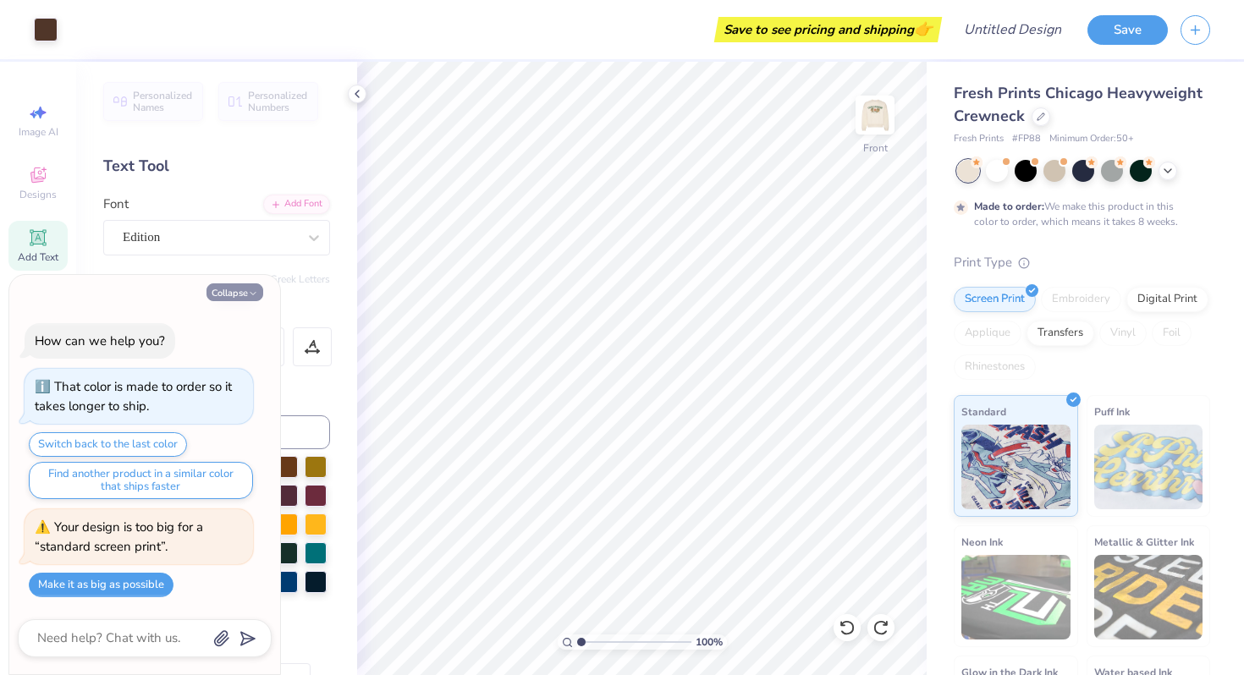
click at [233, 289] on button "Collapse" at bounding box center [234, 292] width 57 height 18
type textarea "x"
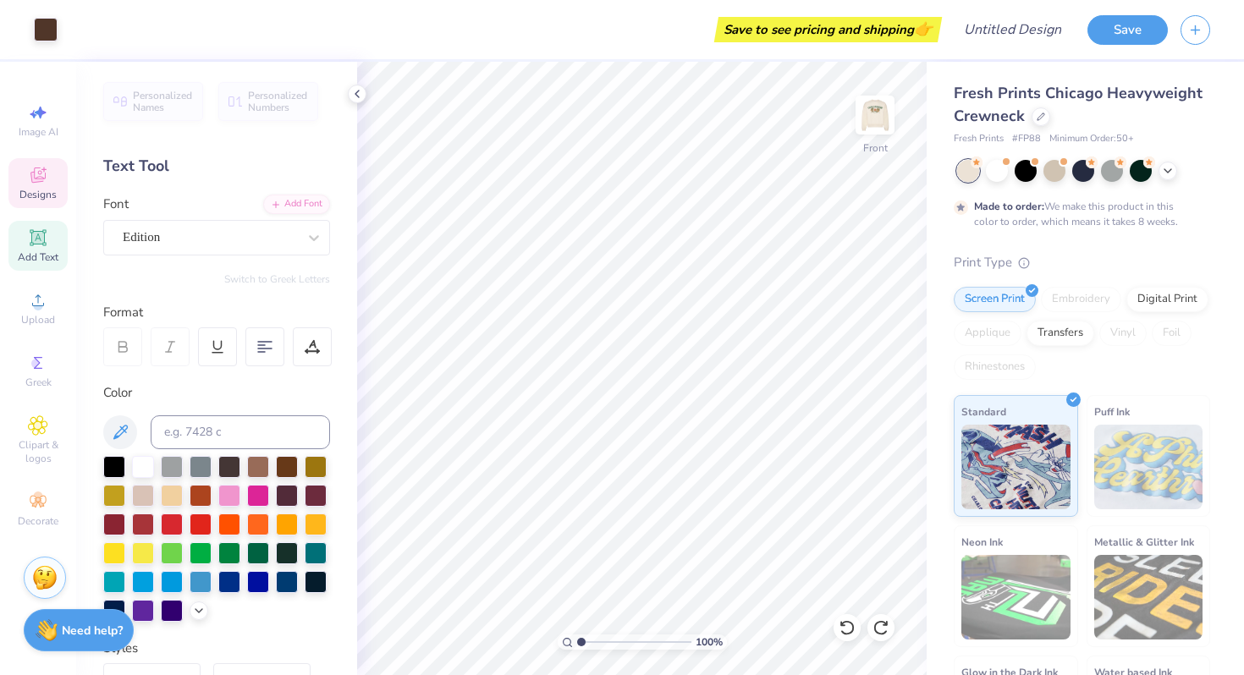
click at [46, 173] on icon at bounding box center [38, 175] width 20 height 20
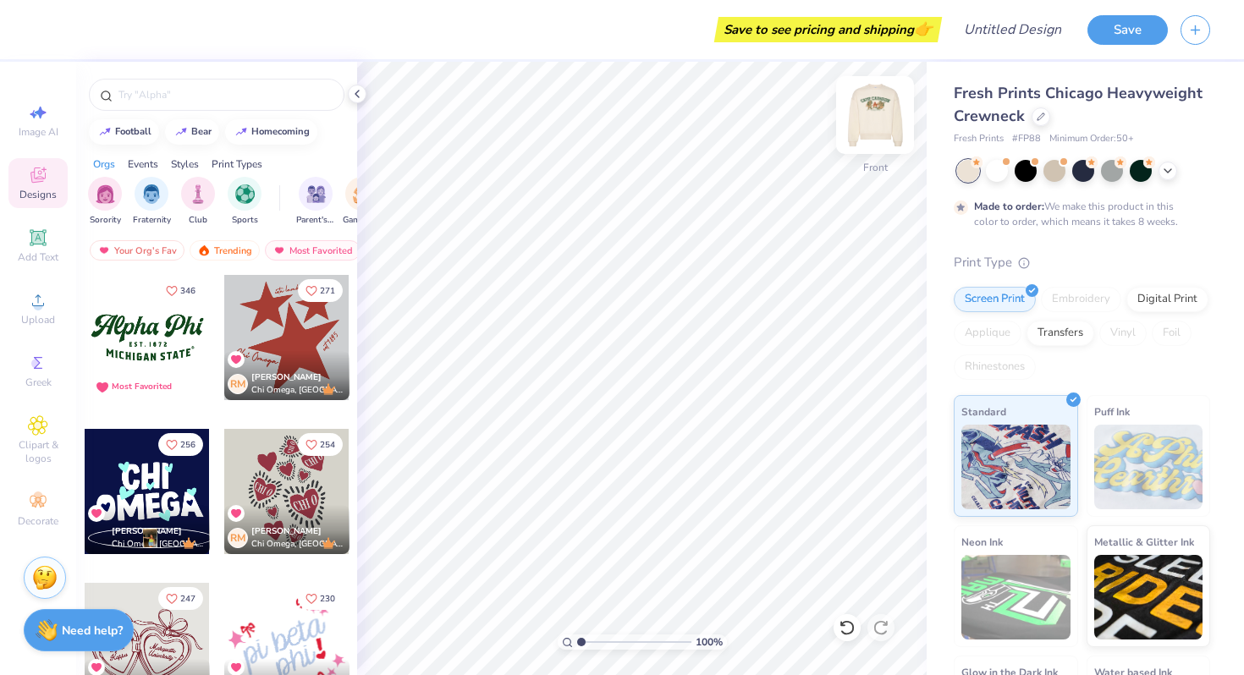
click at [869, 128] on img at bounding box center [875, 115] width 68 height 68
click at [137, 351] on div at bounding box center [147, 337] width 125 height 125
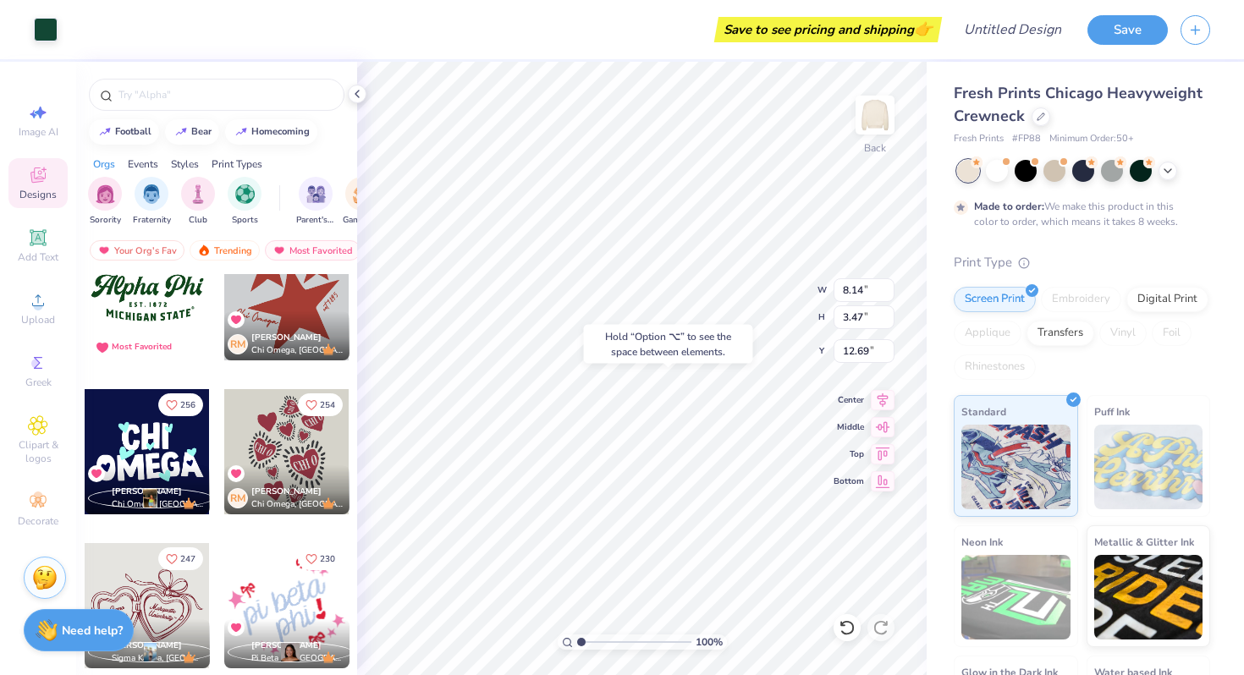
type input "12.69"
click at [755, 335] on div "Hold “Option ⌥” to see the space between elements." at bounding box center [668, 344] width 179 height 49
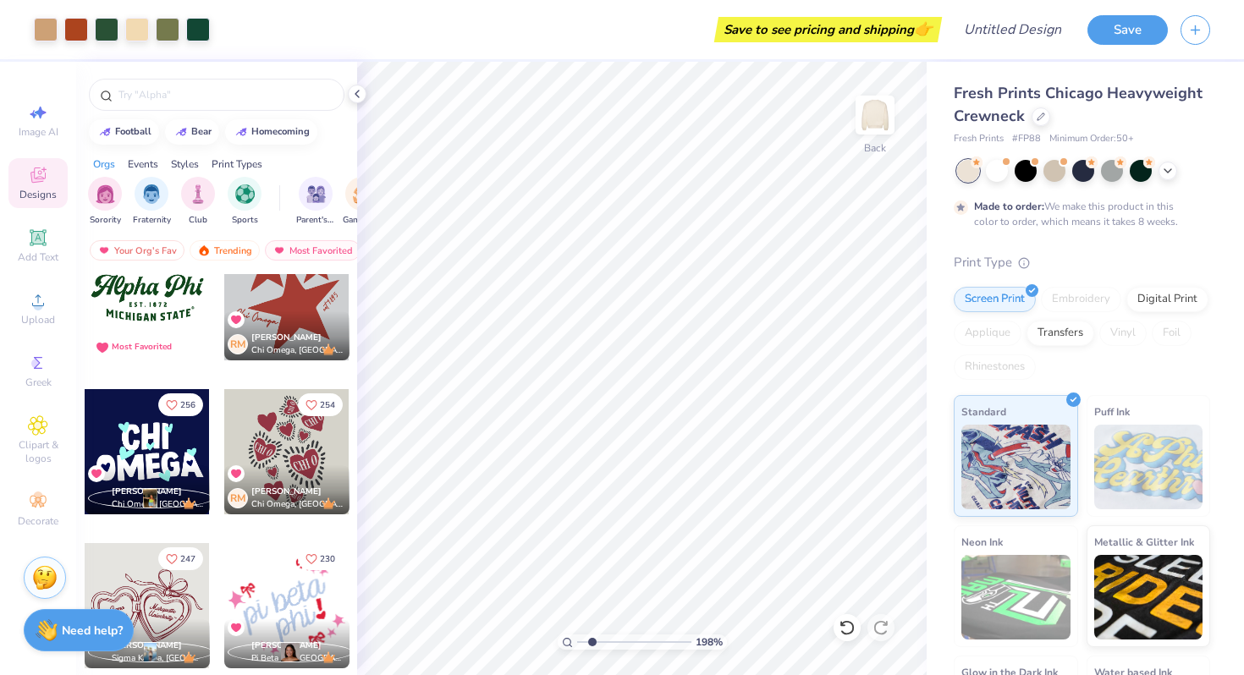
drag, startPoint x: 577, startPoint y: 638, endPoint x: 591, endPoint y: 639, distance: 14.4
type input "2"
click at [591, 639] on input "range" at bounding box center [634, 641] width 114 height 15
type input "2.04"
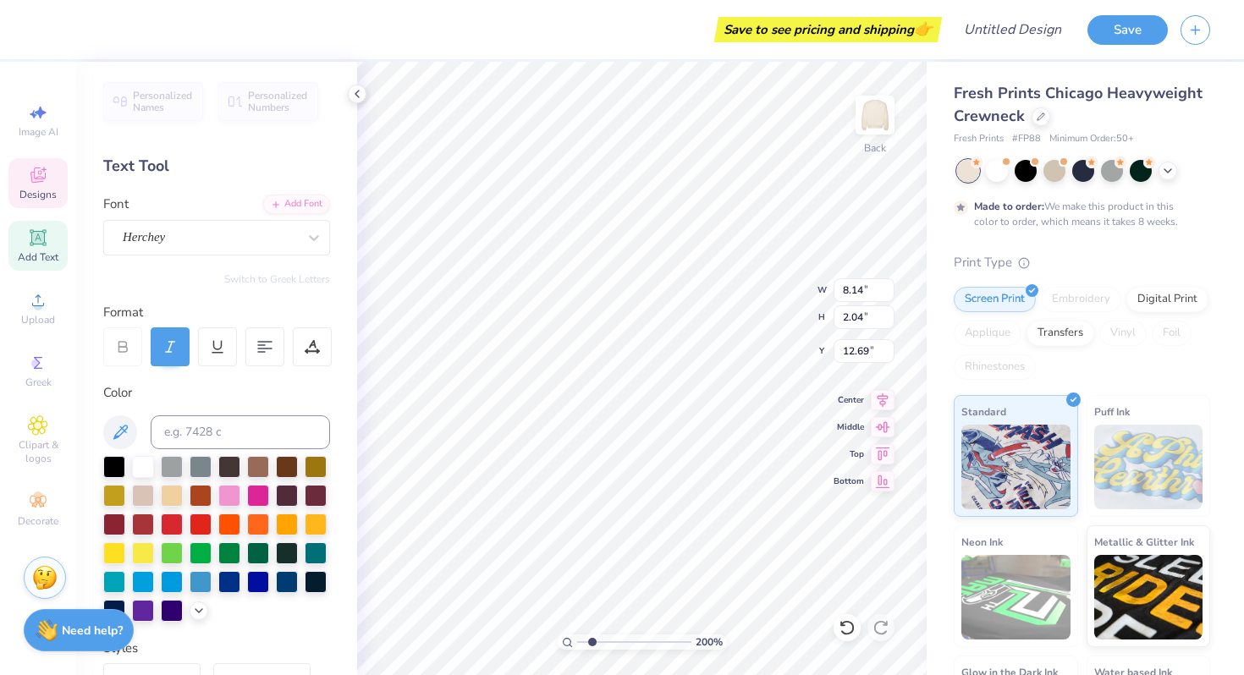
scroll to position [0, 0]
type textarea "A"
type textarea "SDT x DX"
drag, startPoint x: 591, startPoint y: 640, endPoint x: 579, endPoint y: 640, distance: 11.8
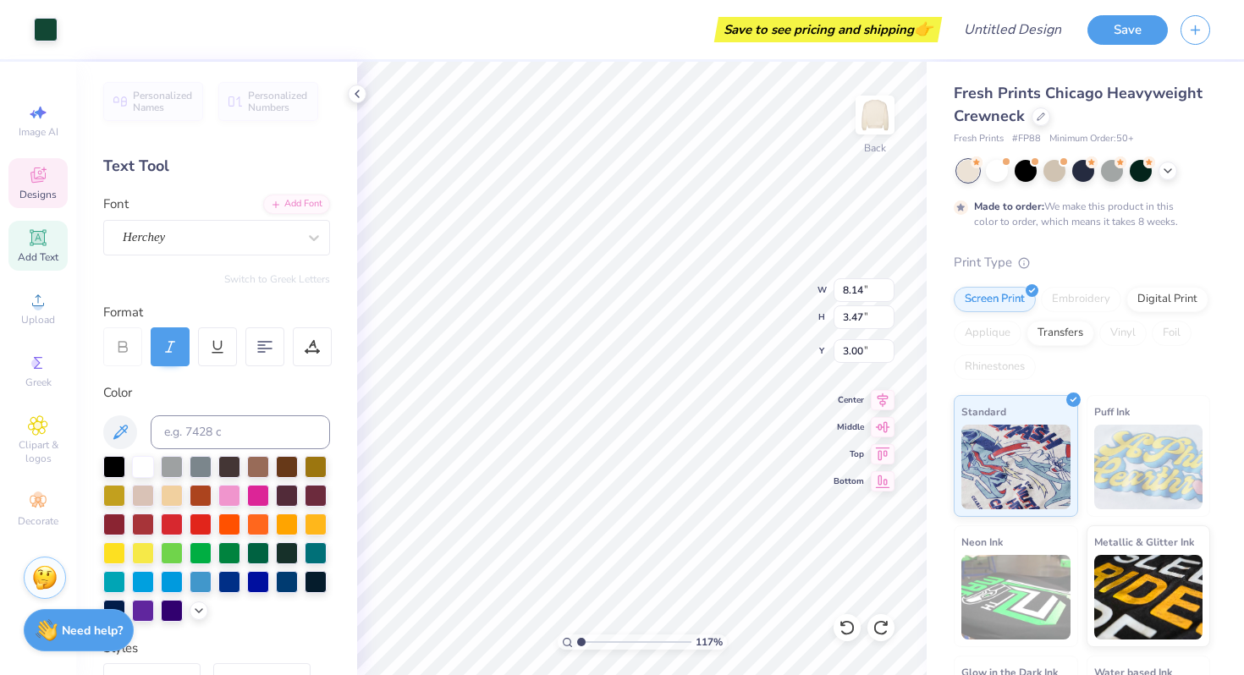
type input "1"
click at [579, 640] on input "range" at bounding box center [634, 641] width 114 height 15
type input "13.44"
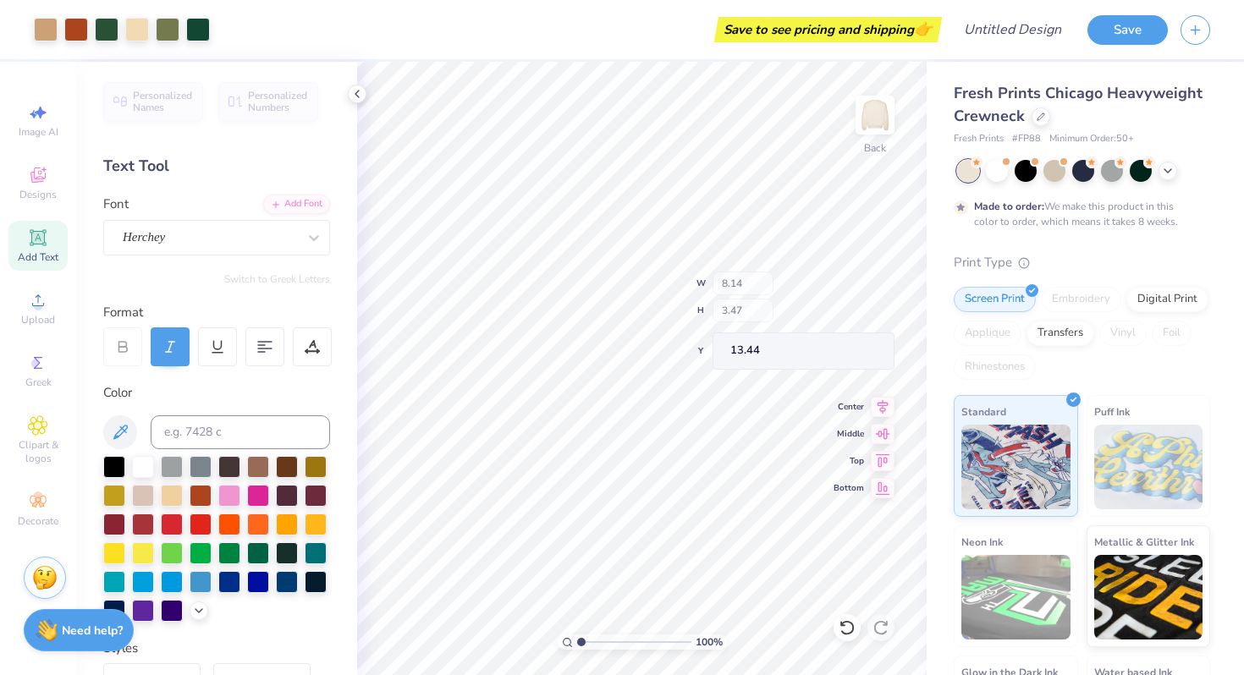
type input "2.04"
type input "13.48"
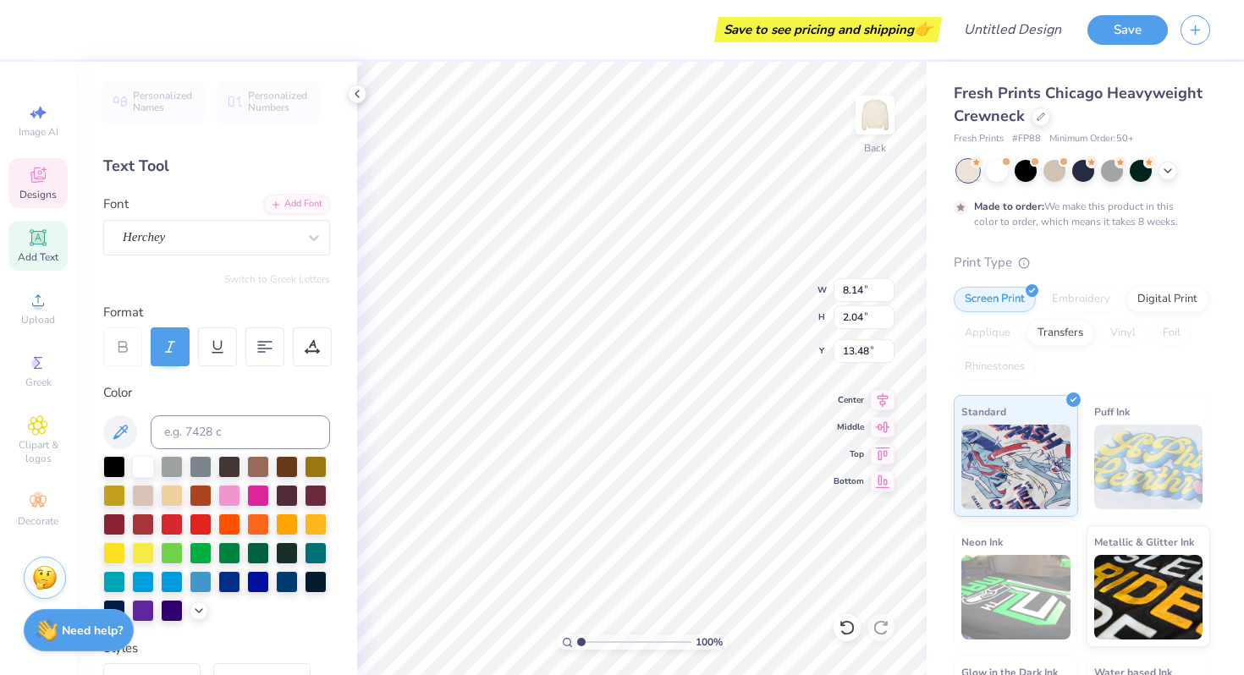
scroll to position [0, 0]
type textarea "A"
type textarea "S'Mores"
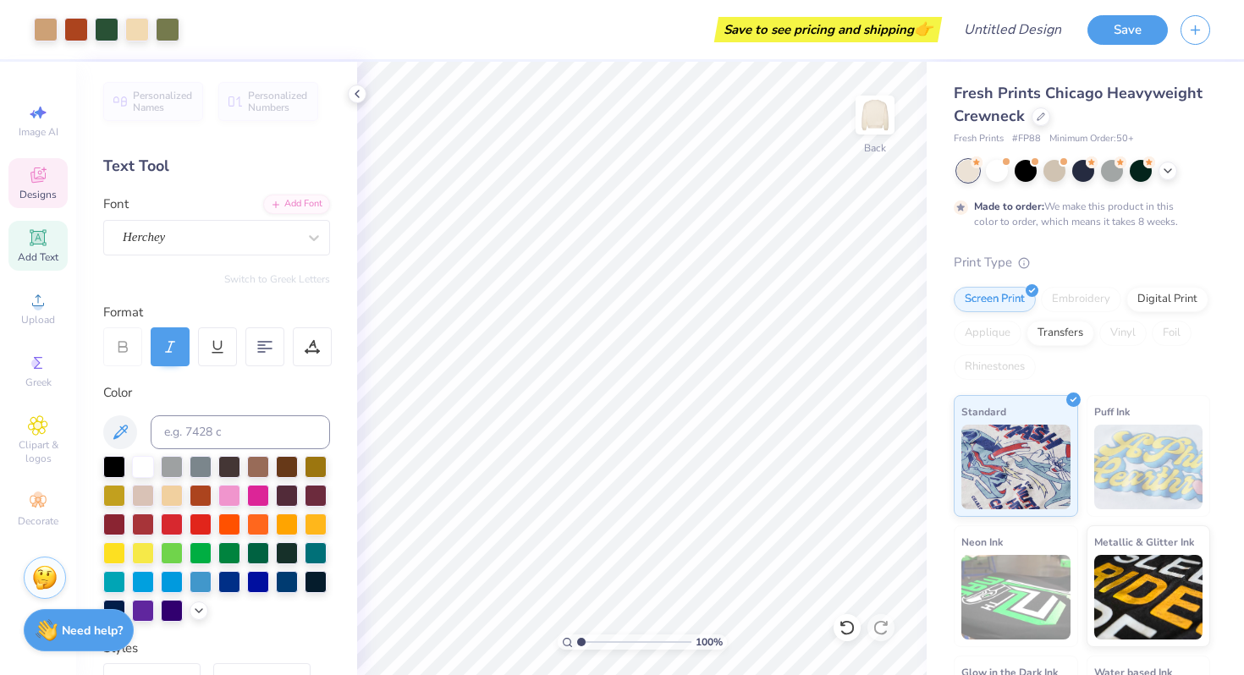
click at [47, 169] on icon at bounding box center [38, 175] width 20 height 20
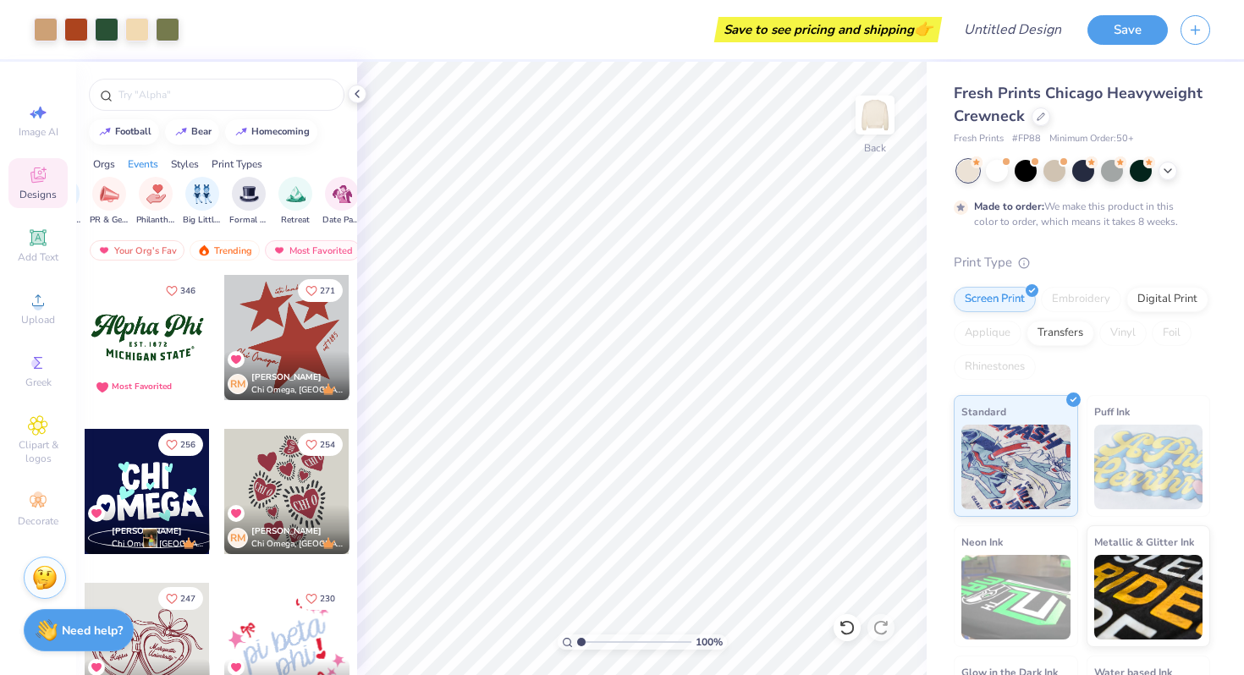
scroll to position [0, 347]
click at [146, 199] on img "filter for Philanthropy" at bounding box center [155, 192] width 19 height 19
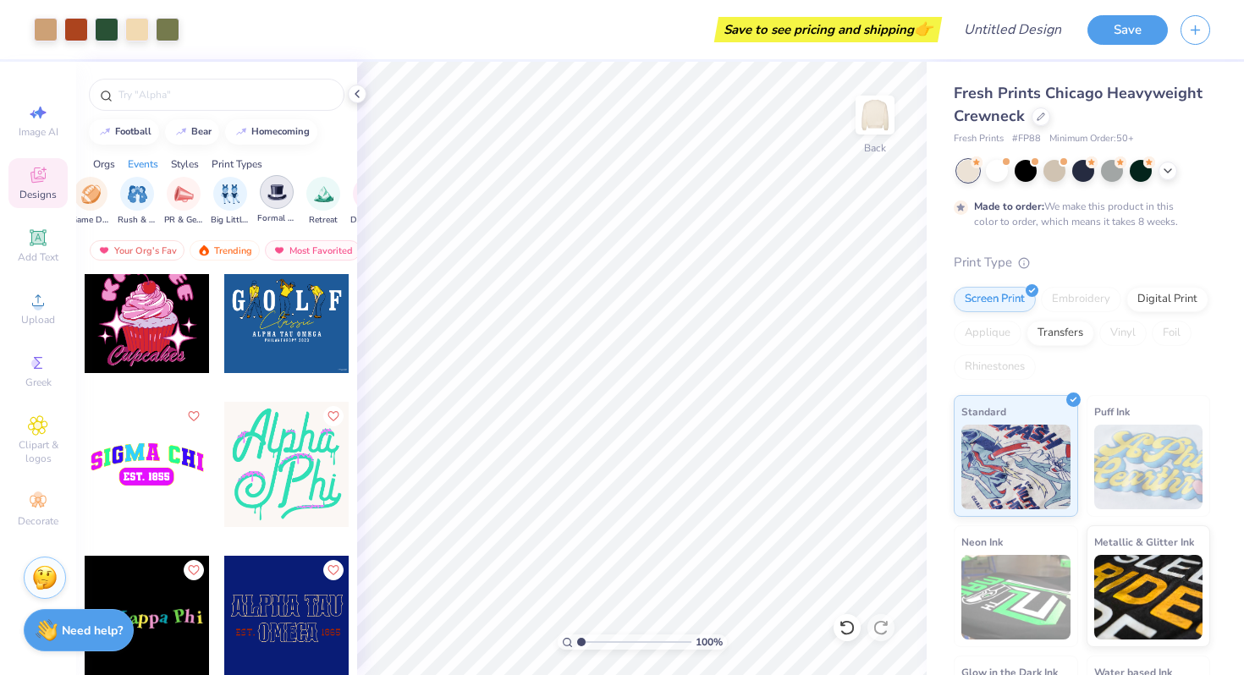
scroll to position [0, 149]
click at [179, 181] on icon "filter for Philanthropy" at bounding box center [180, 180] width 5 height 5
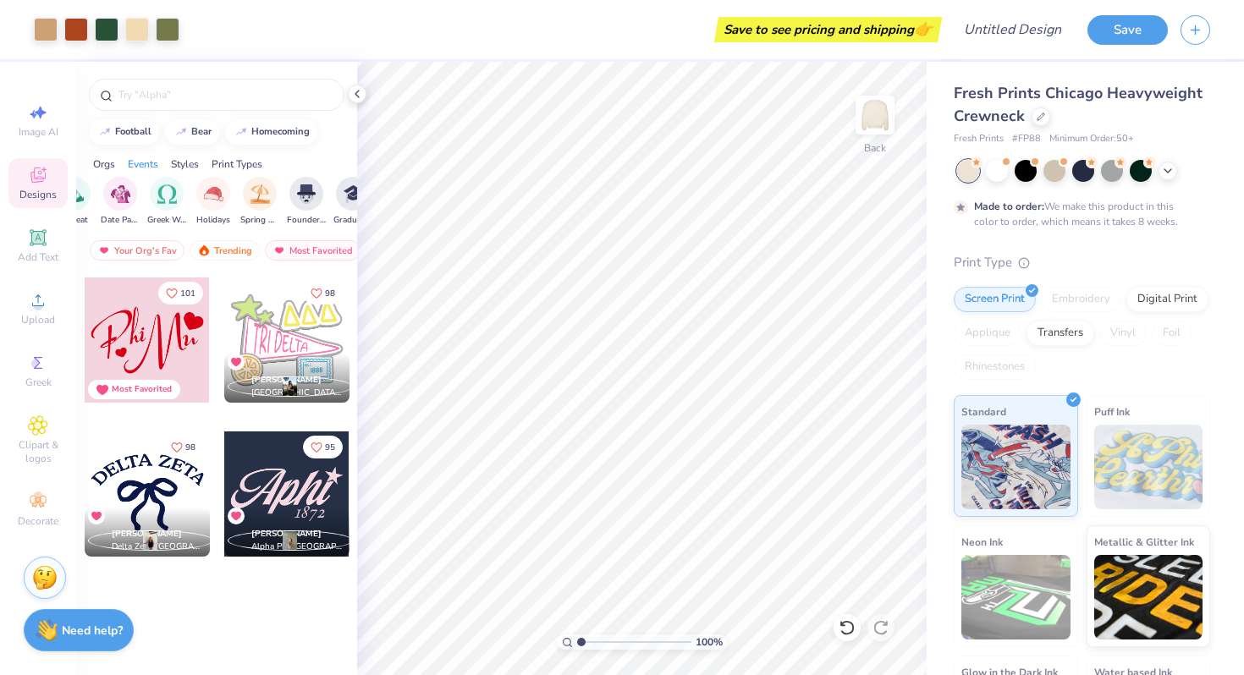
scroll to position [0, 513]
click at [135, 200] on img "filter for Retreat" at bounding box center [128, 192] width 19 height 19
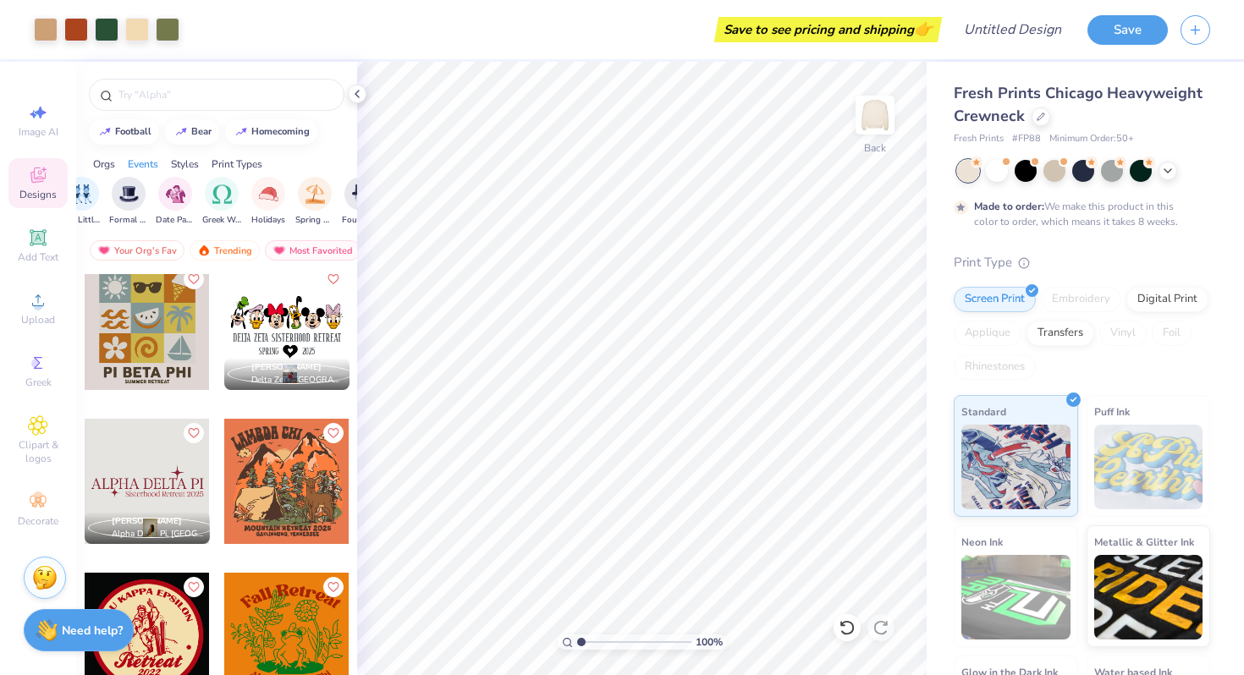
scroll to position [5442, 0]
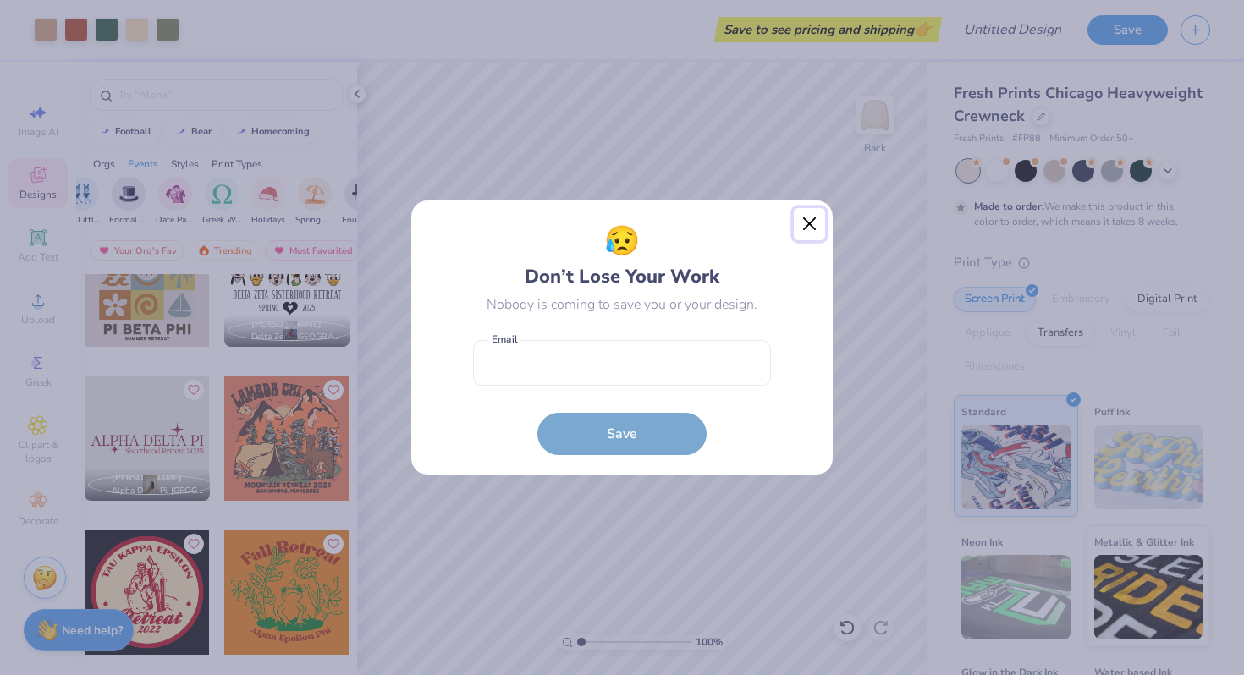
click at [810, 219] on button "Close" at bounding box center [810, 224] width 32 height 32
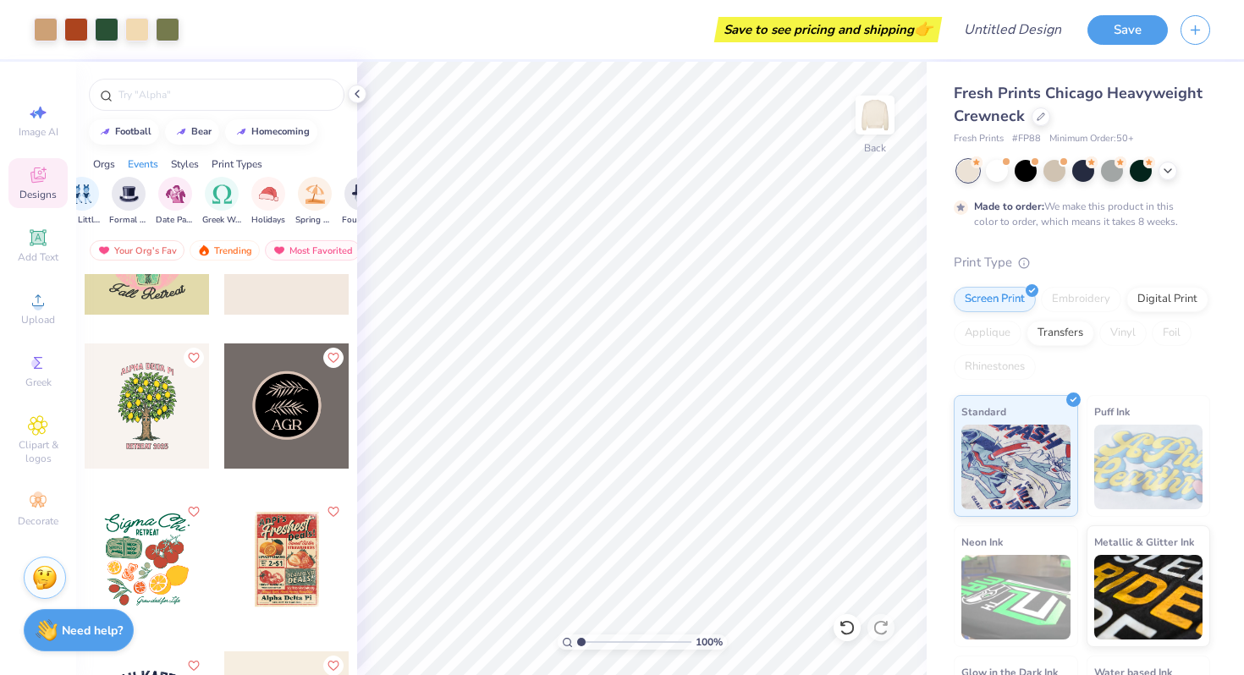
scroll to position [10419, 0]
